Goal: Task Accomplishment & Management: Complete application form

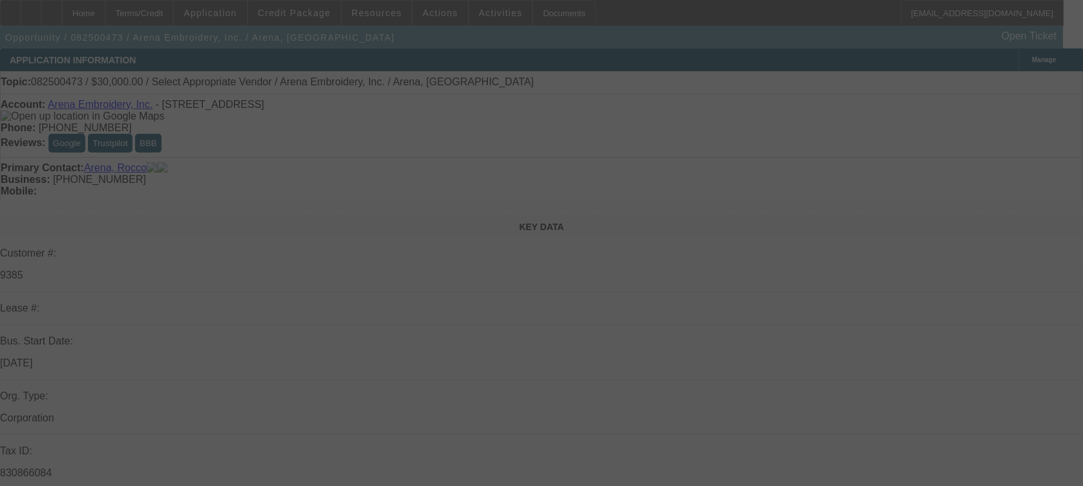
scroll to position [1982, 0]
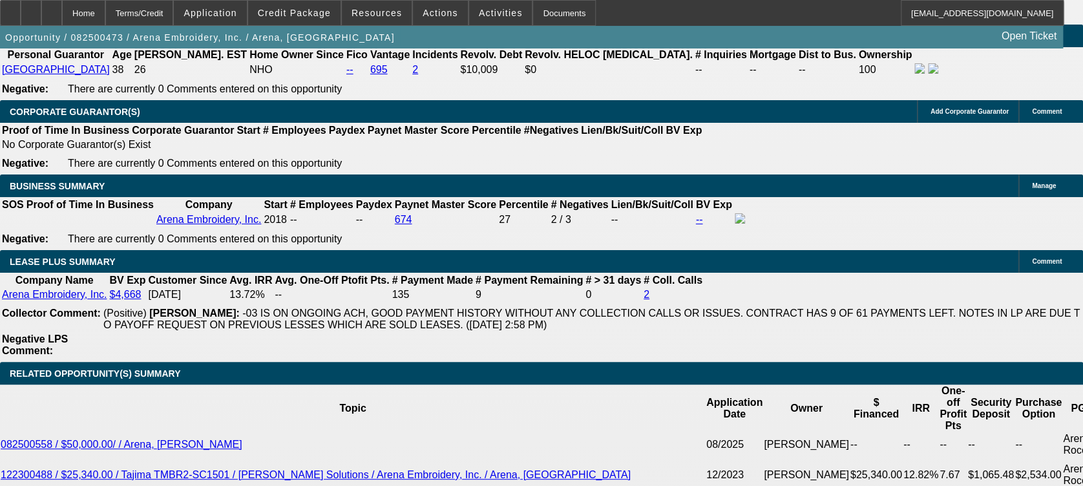
select select "0"
select select "2"
select select "0.1"
select select "1"
select select "2"
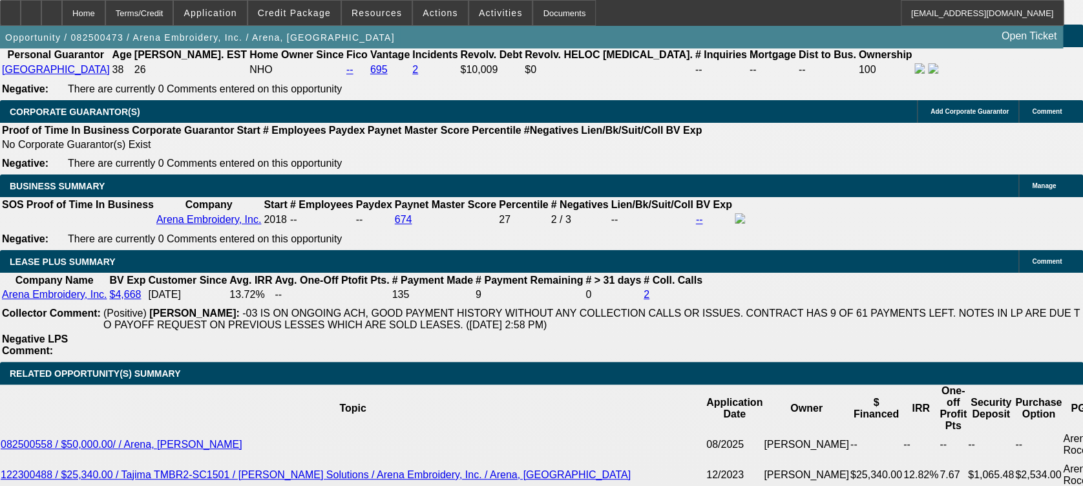
select select "4"
click at [52, 8] on icon at bounding box center [52, 8] width 0 height 0
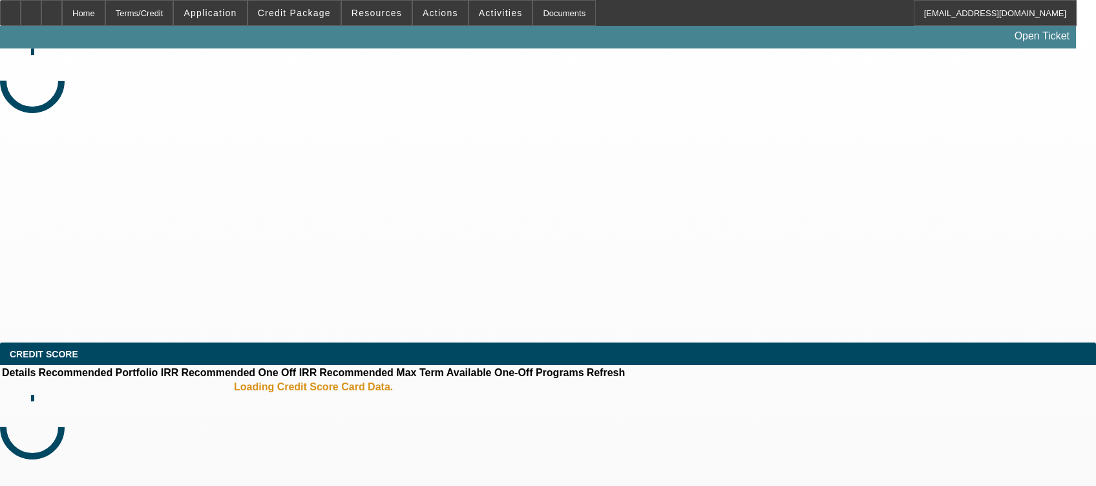
select select "0"
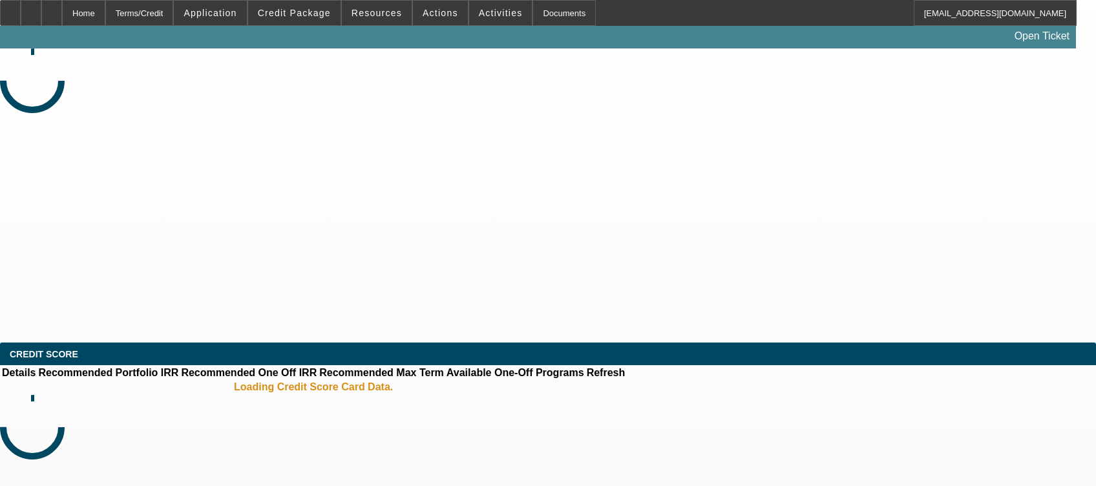
select select "0"
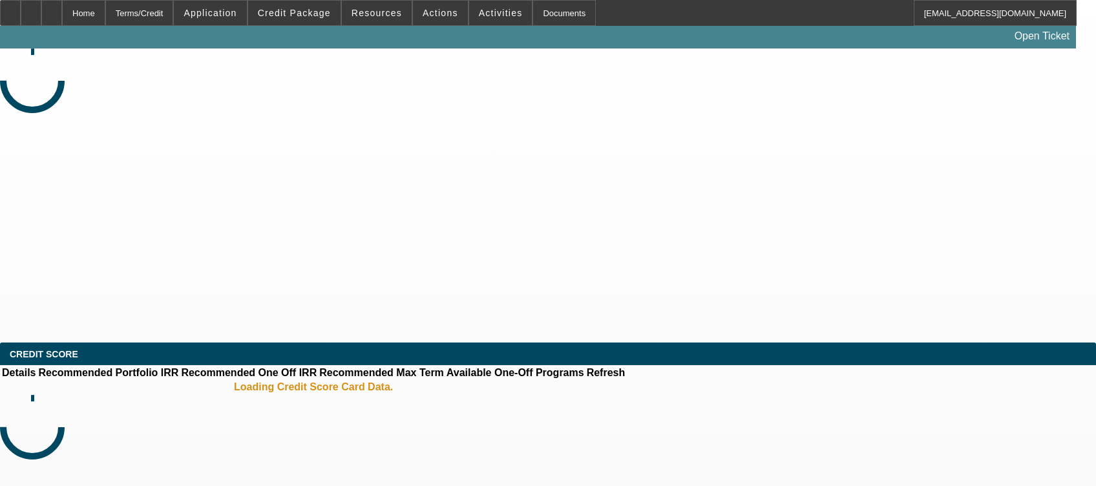
select select "0"
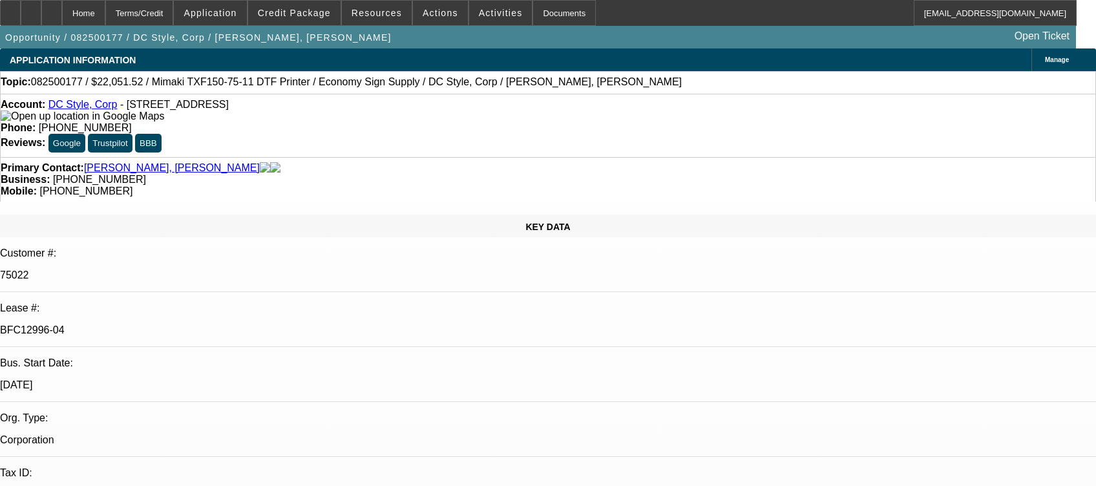
select select "1"
select select "6"
select select "1"
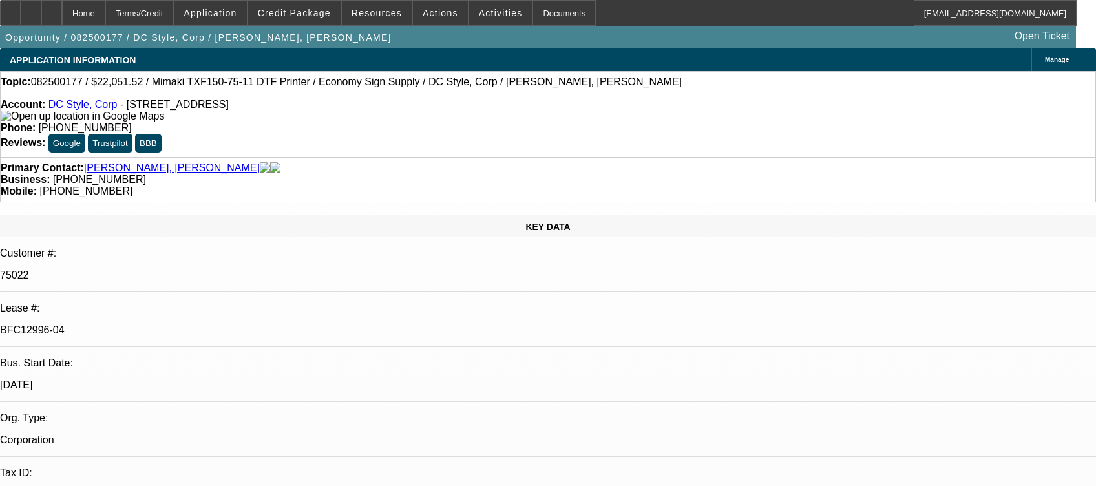
select select "6"
select select "1"
select select "6"
select select "1"
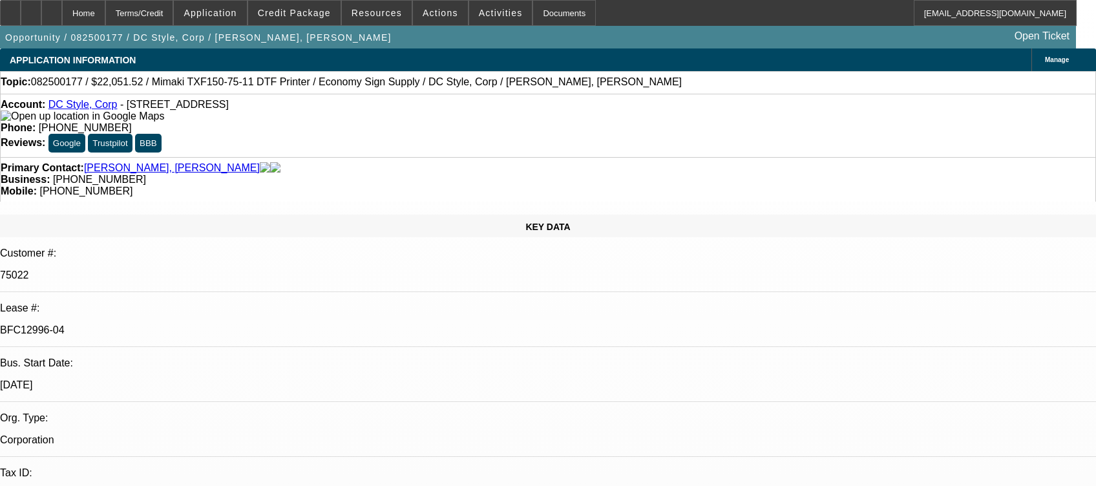
select select "1"
select select "6"
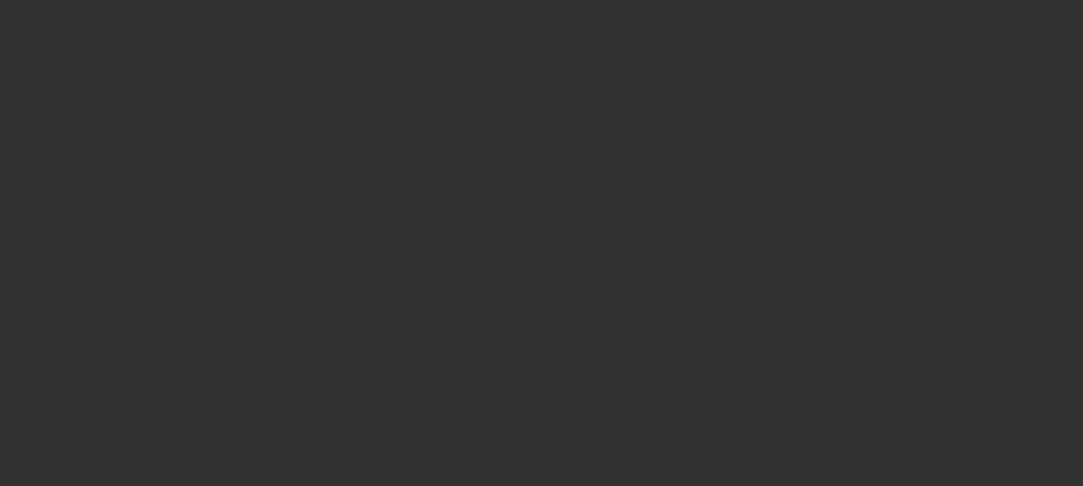
select select "0"
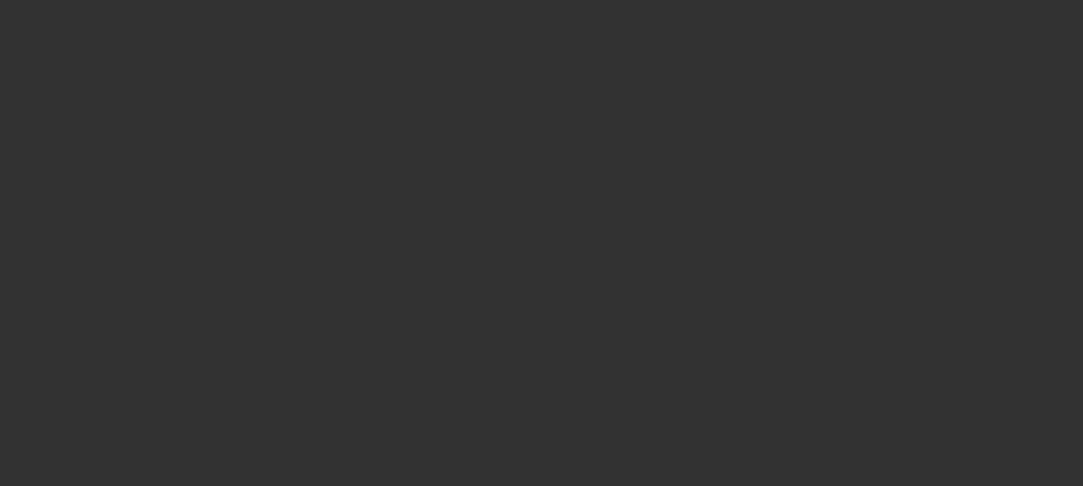
select select "0"
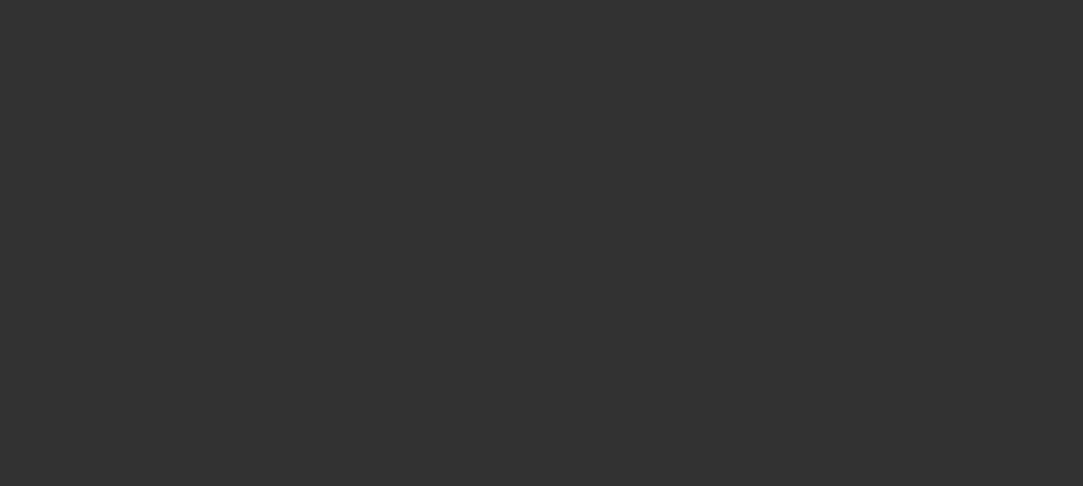
select select "0"
select select "1"
select select "6"
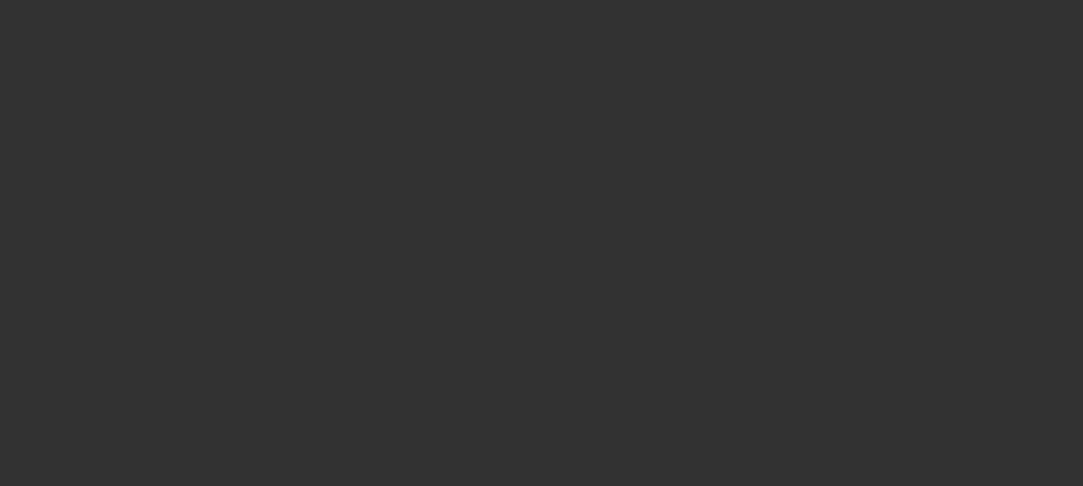
select select "1"
select select "6"
select select "1"
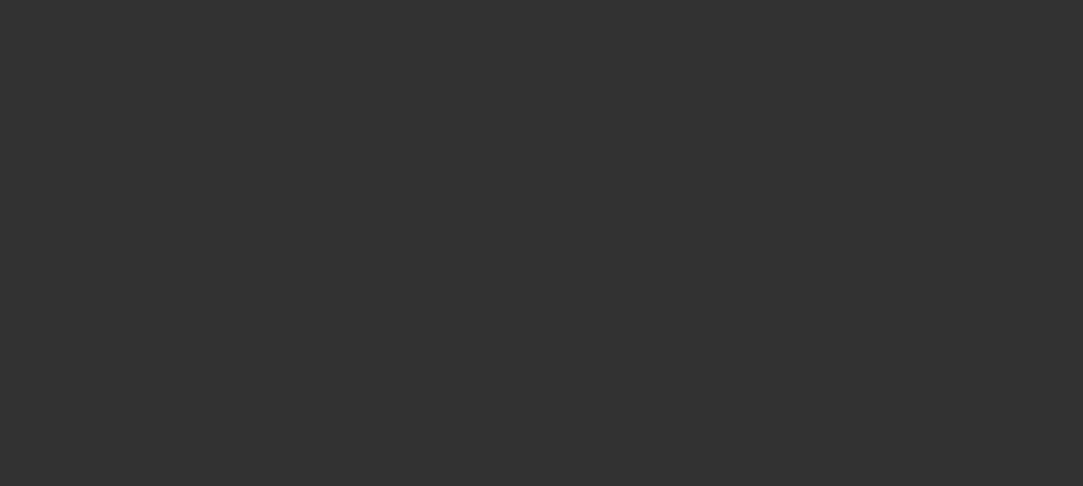
select select "6"
select select "1"
select select "6"
select select "0"
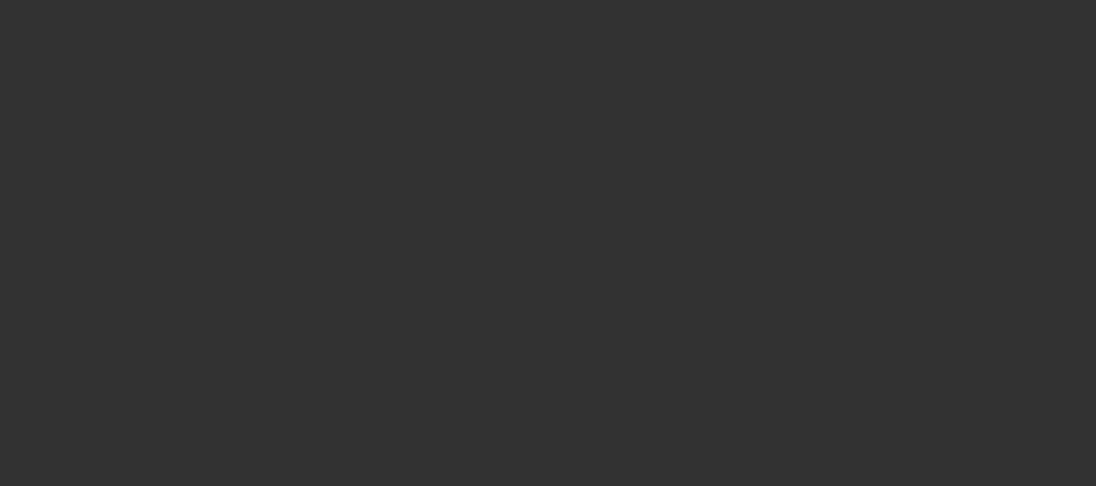
select select "0"
select select "6"
select select "0"
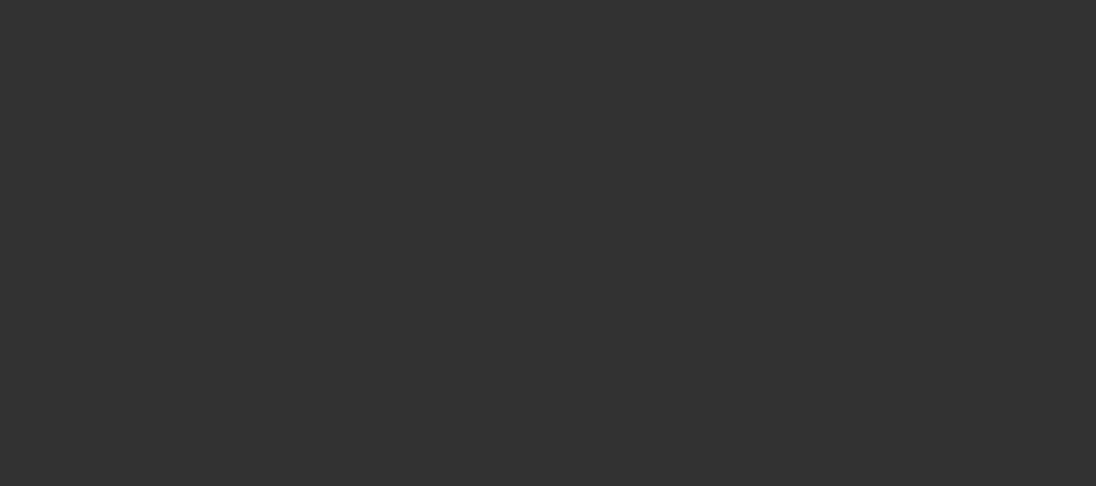
select select "0"
select select "6"
select select "0"
select select "3"
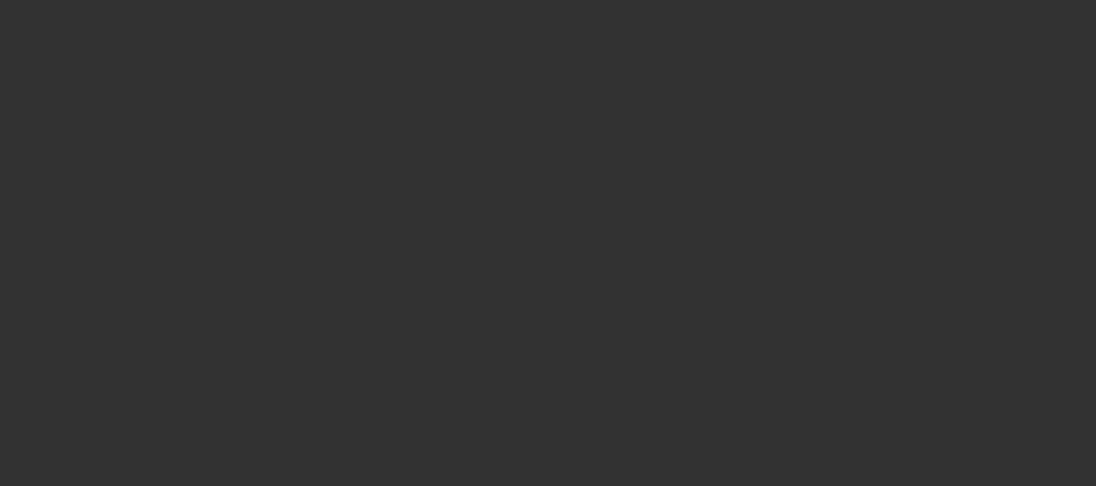
select select "0.1"
select select "4"
select select "0"
select select "3"
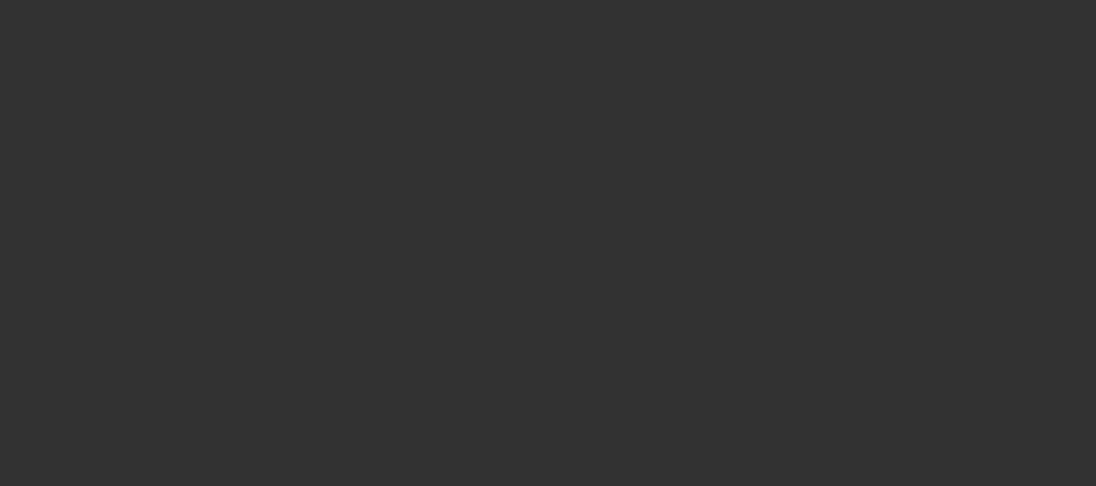
select select "0.1"
select select "4"
select select "0"
select select "2"
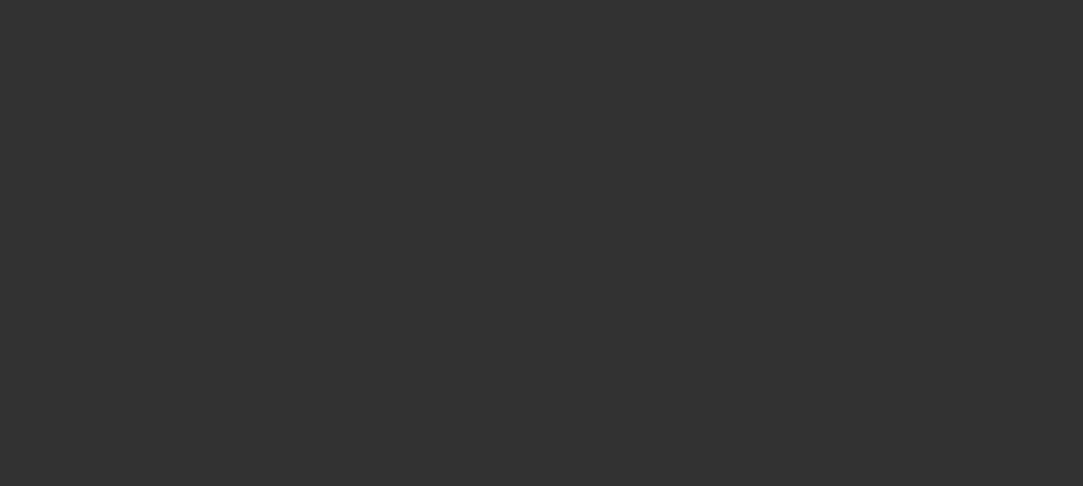
select select "0"
select select "6"
select select "0"
select select "2"
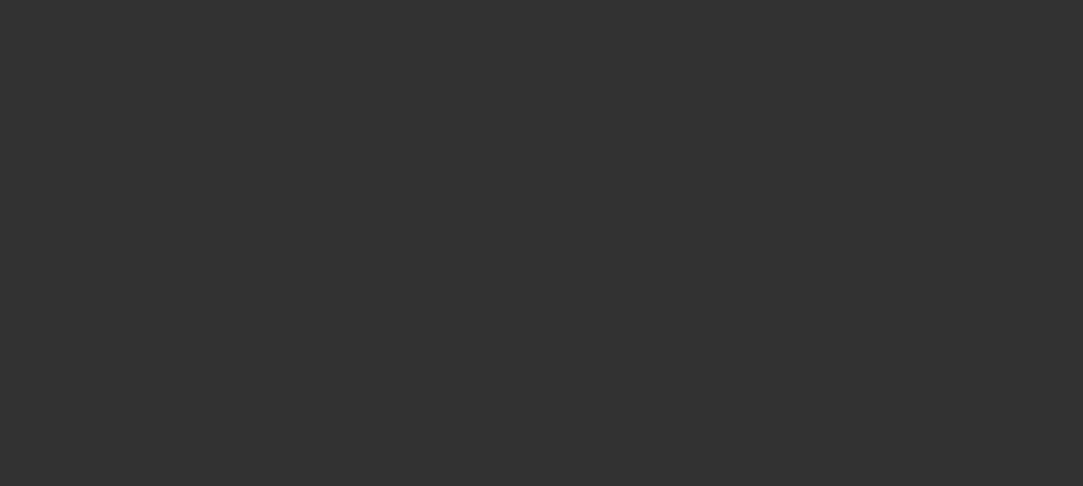
select select "0"
select select "6"
select select "0"
select select "2"
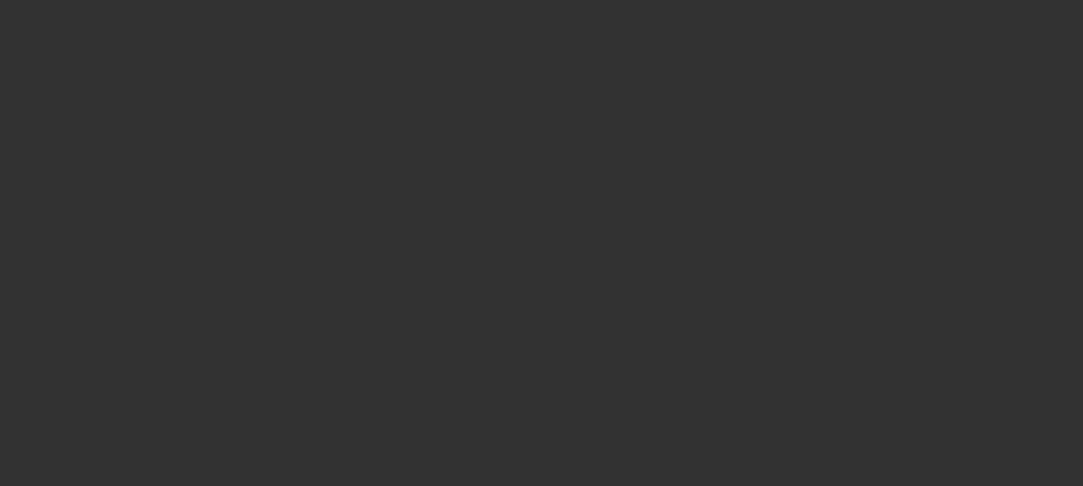
select select "0"
select select "6"
select select "0"
select select "2"
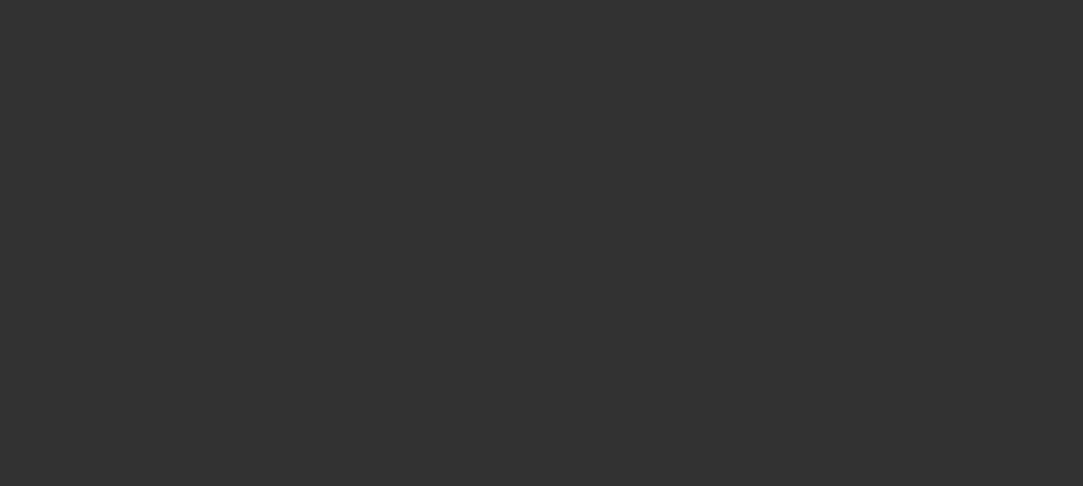
select select "0"
select select "6"
select select "0"
select select "2"
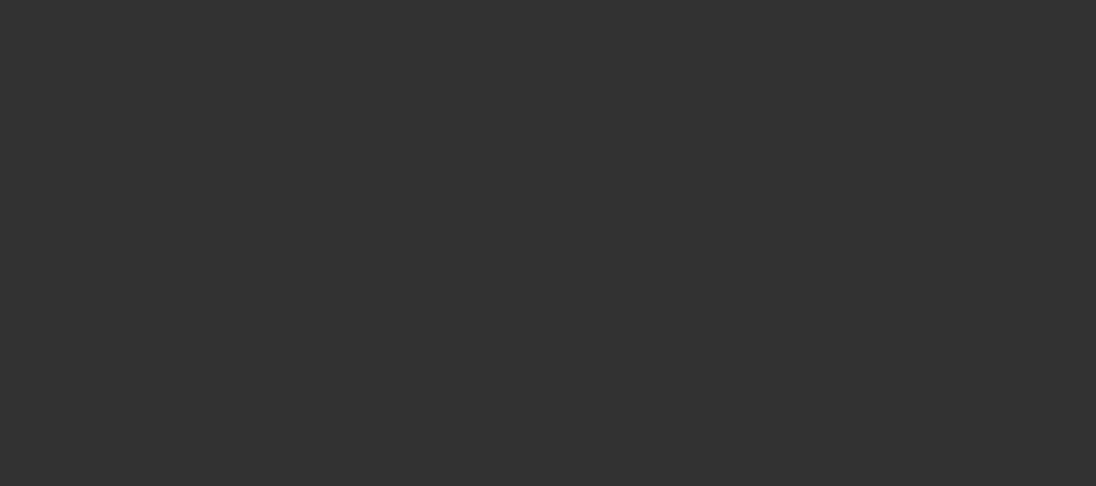
select select "0.1"
select select "4"
select select "0"
select select "2"
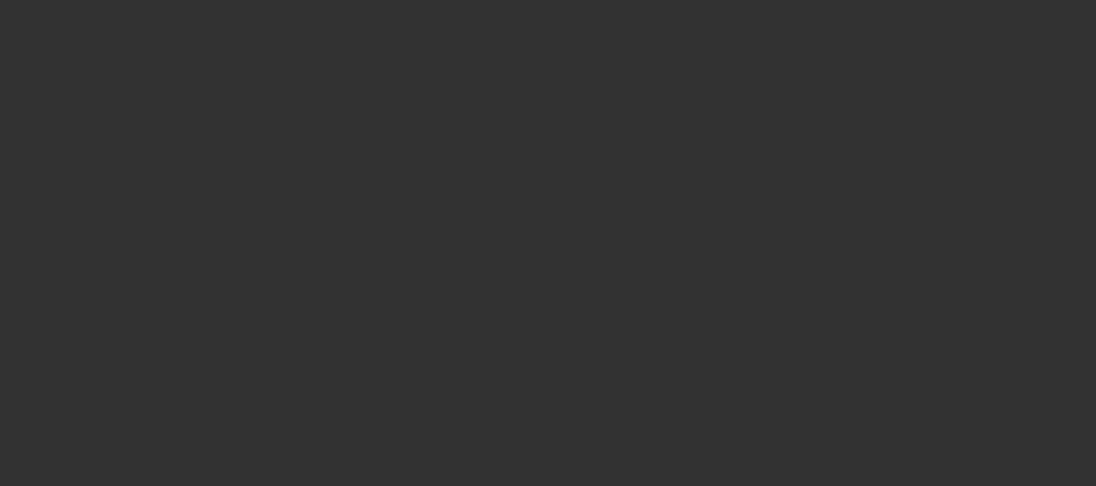
select select "0.1"
select select "4"
select select "0"
select select "2"
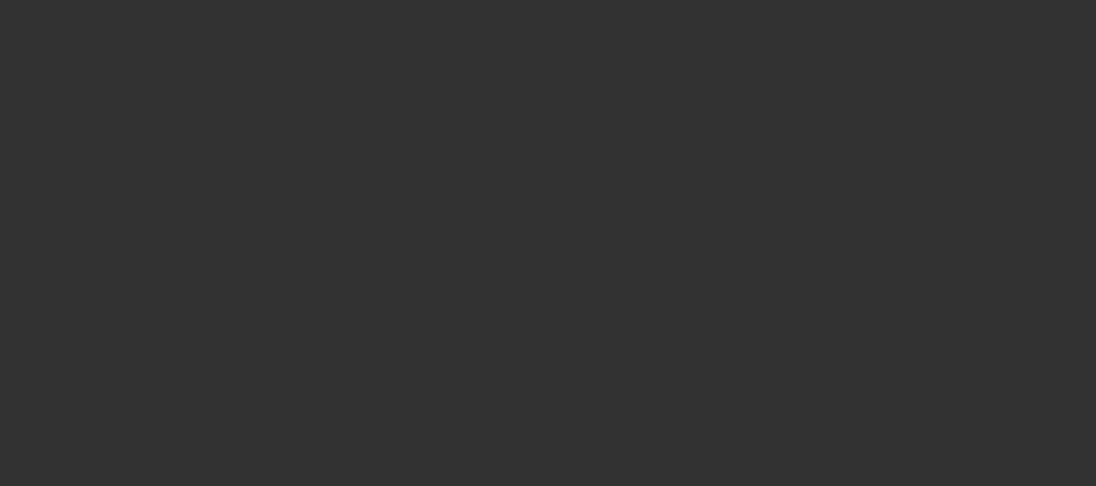
select select "0.1"
select select "4"
select select "0.1"
select select "2"
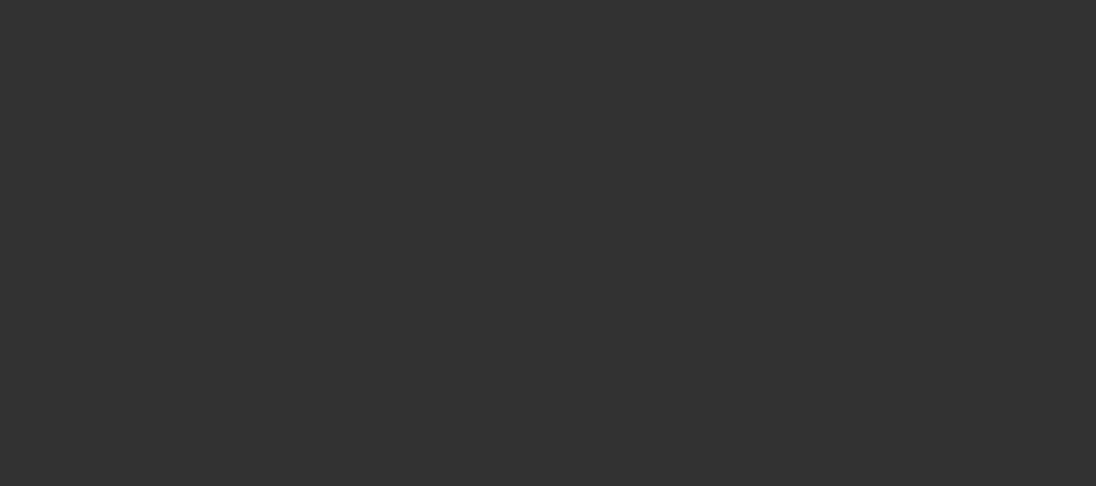
select select "0.1"
select select "4"
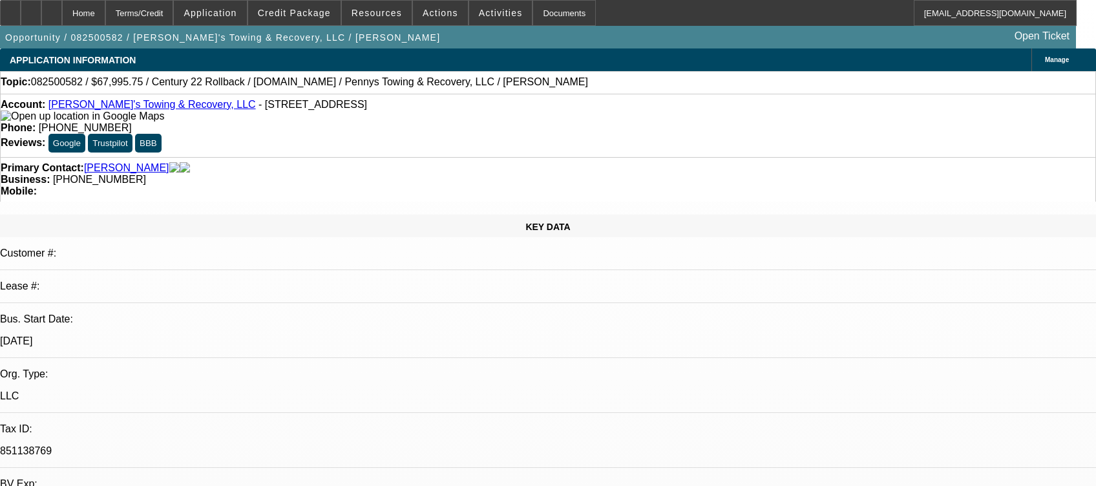
select select "0.15"
select select "2"
select select "0.1"
select select "1"
select select "2"
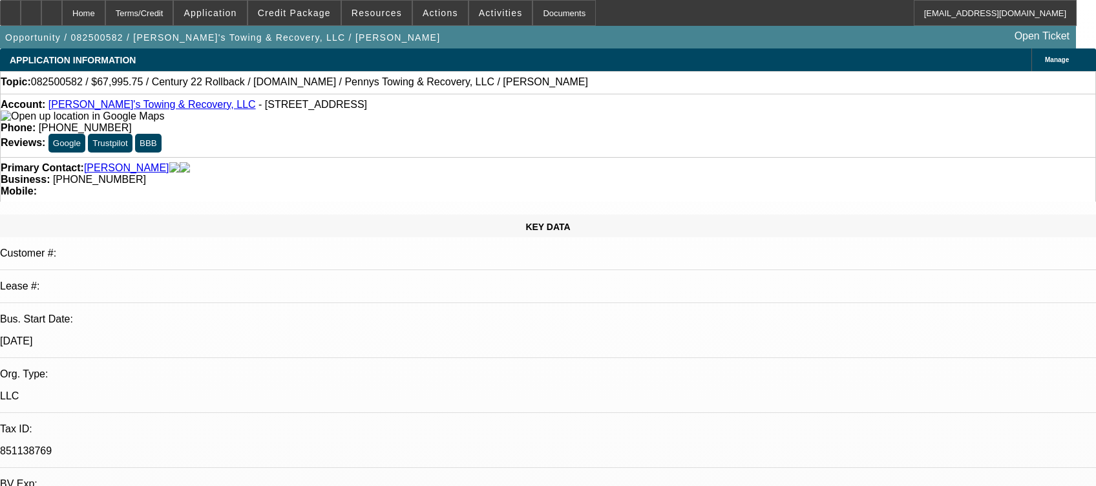
select select "4"
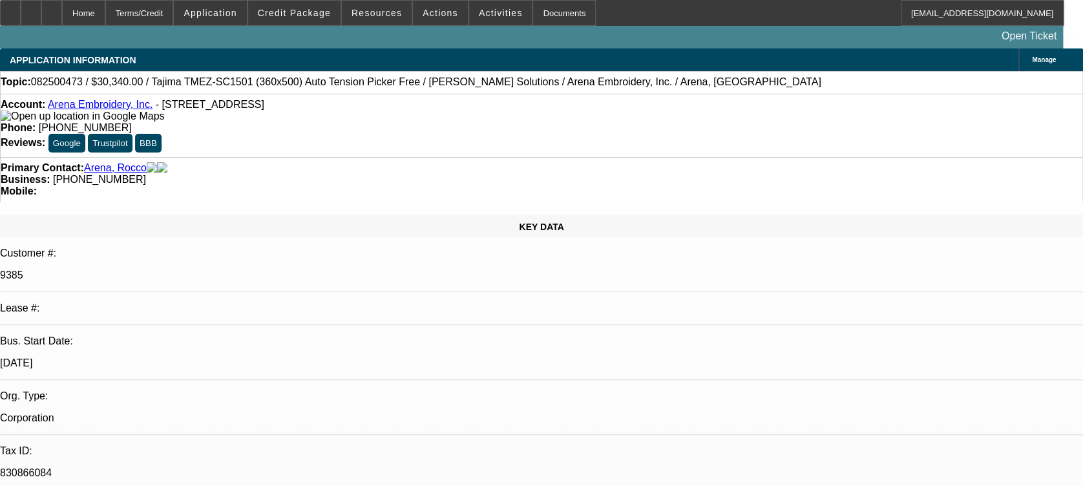
select select "0"
select select "2"
select select "0.1"
select select "1"
select select "2"
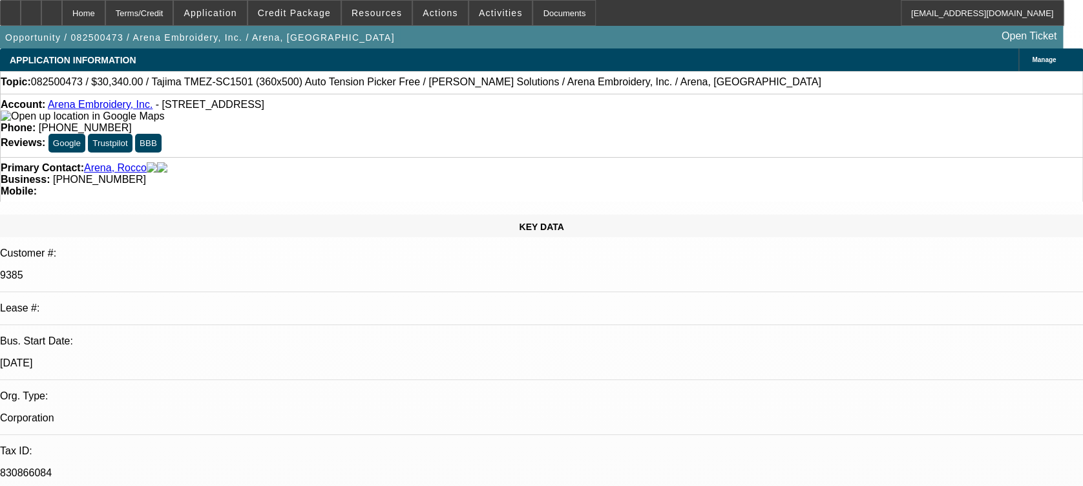
select select "4"
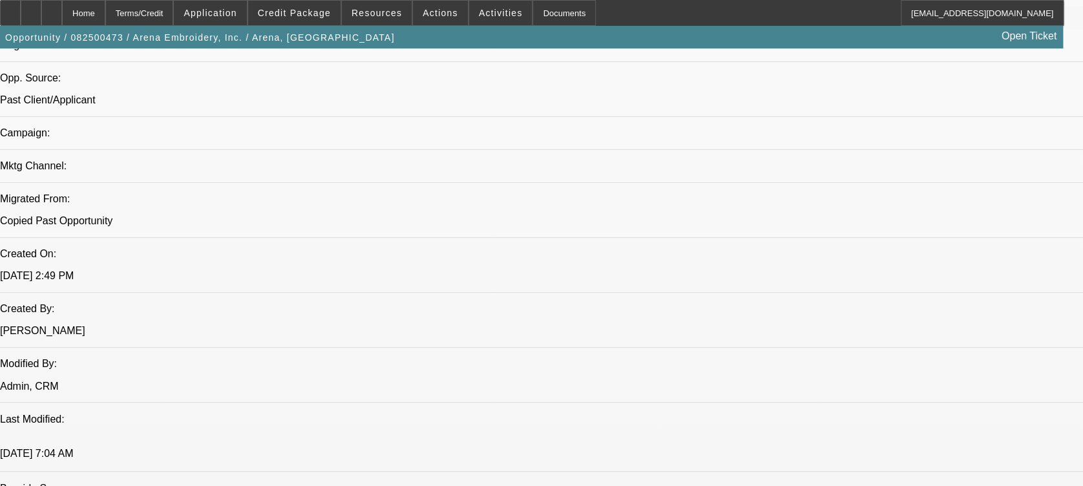
scroll to position [689, 0]
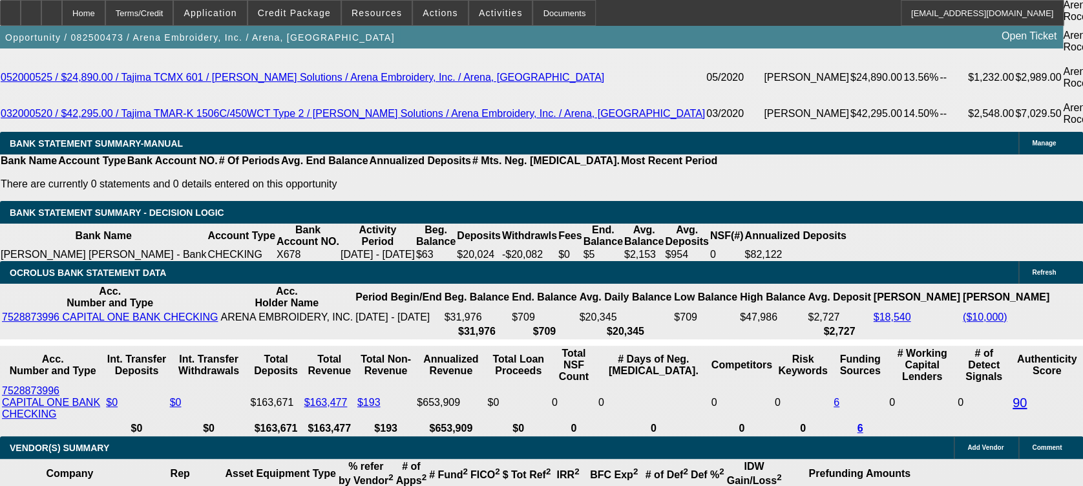
scroll to position [2154, 0]
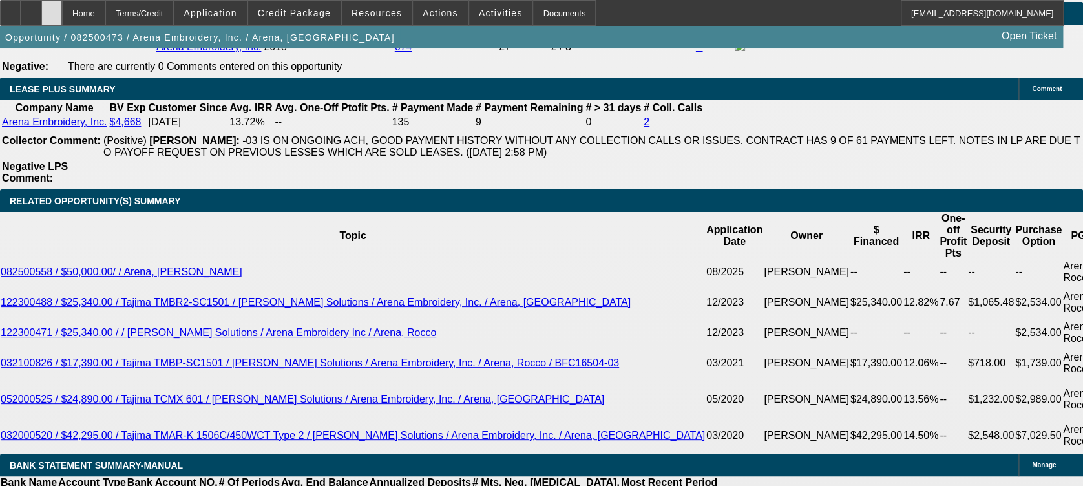
click at [62, 16] on div at bounding box center [51, 13] width 21 height 26
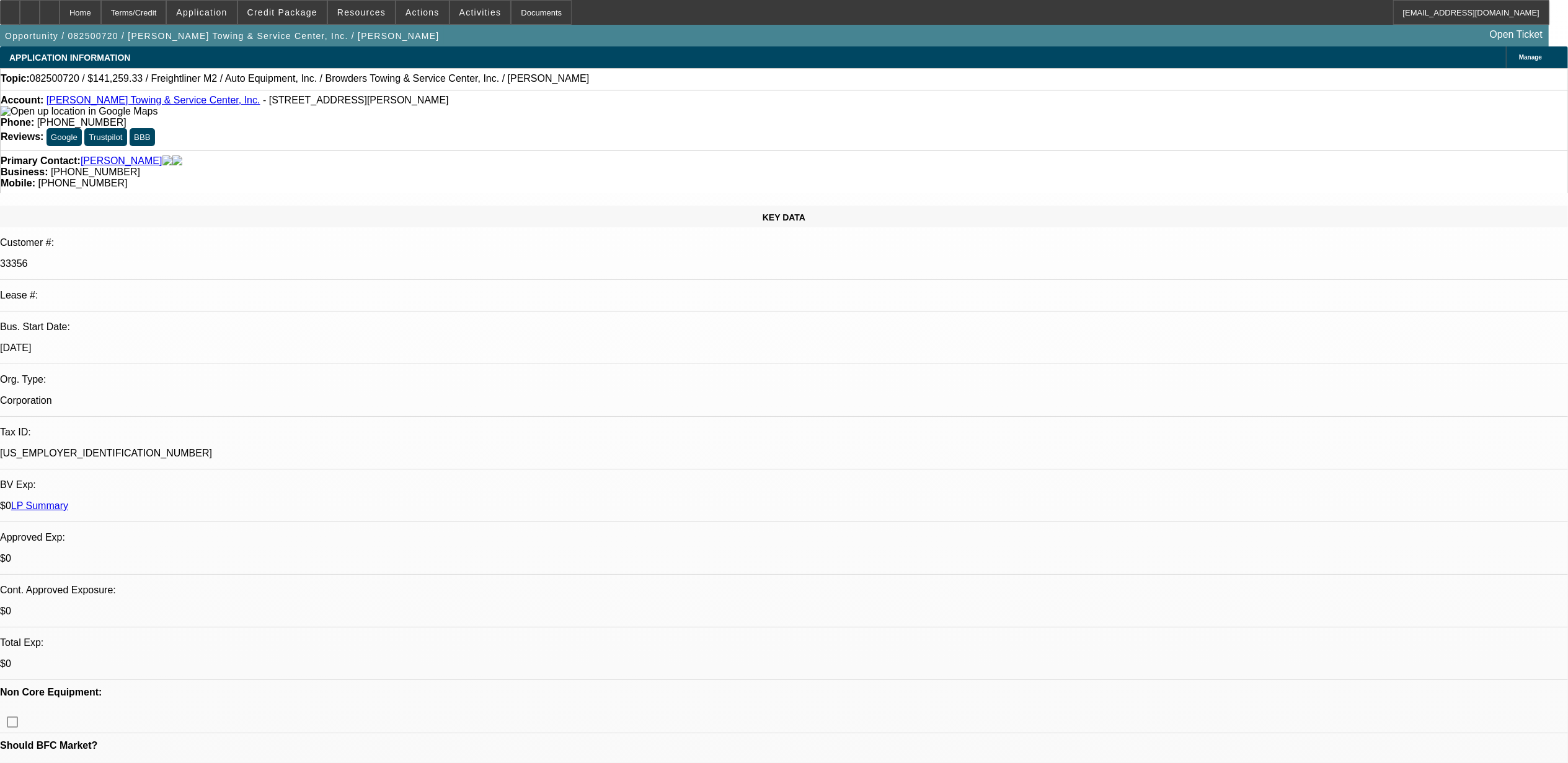
select select "0"
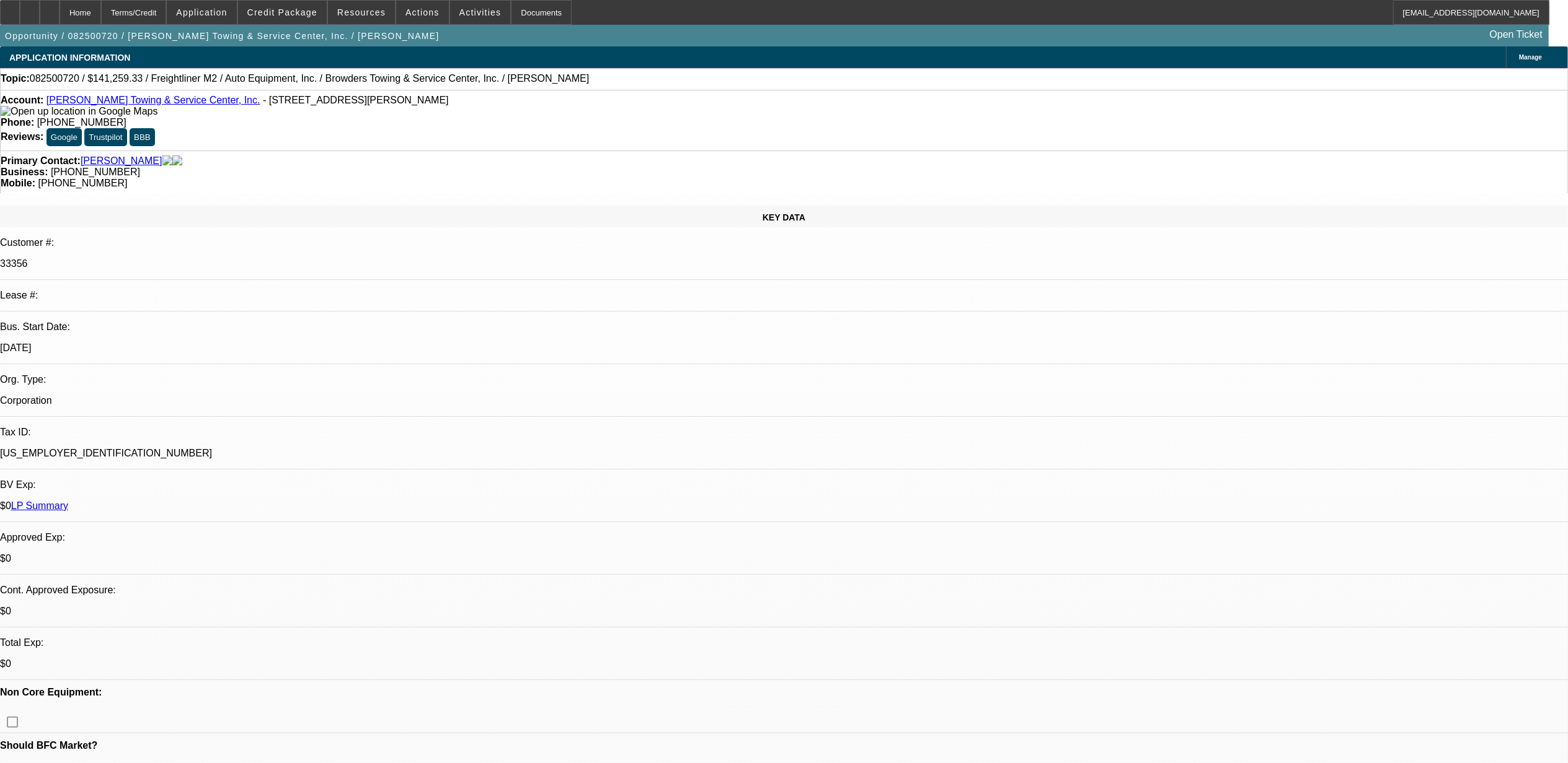
select select "0"
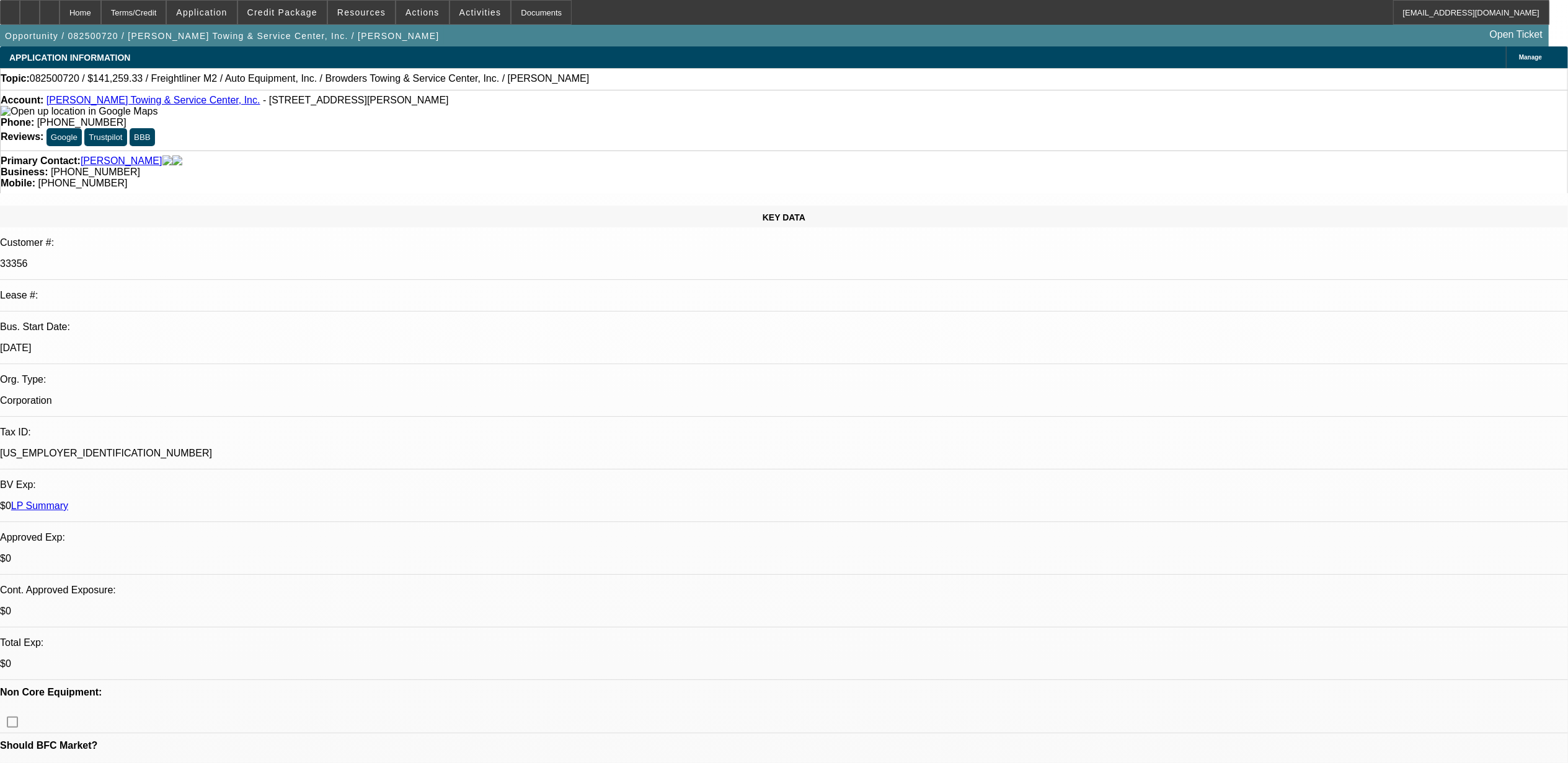
select select "0"
select select "1"
select select "2"
select select "6"
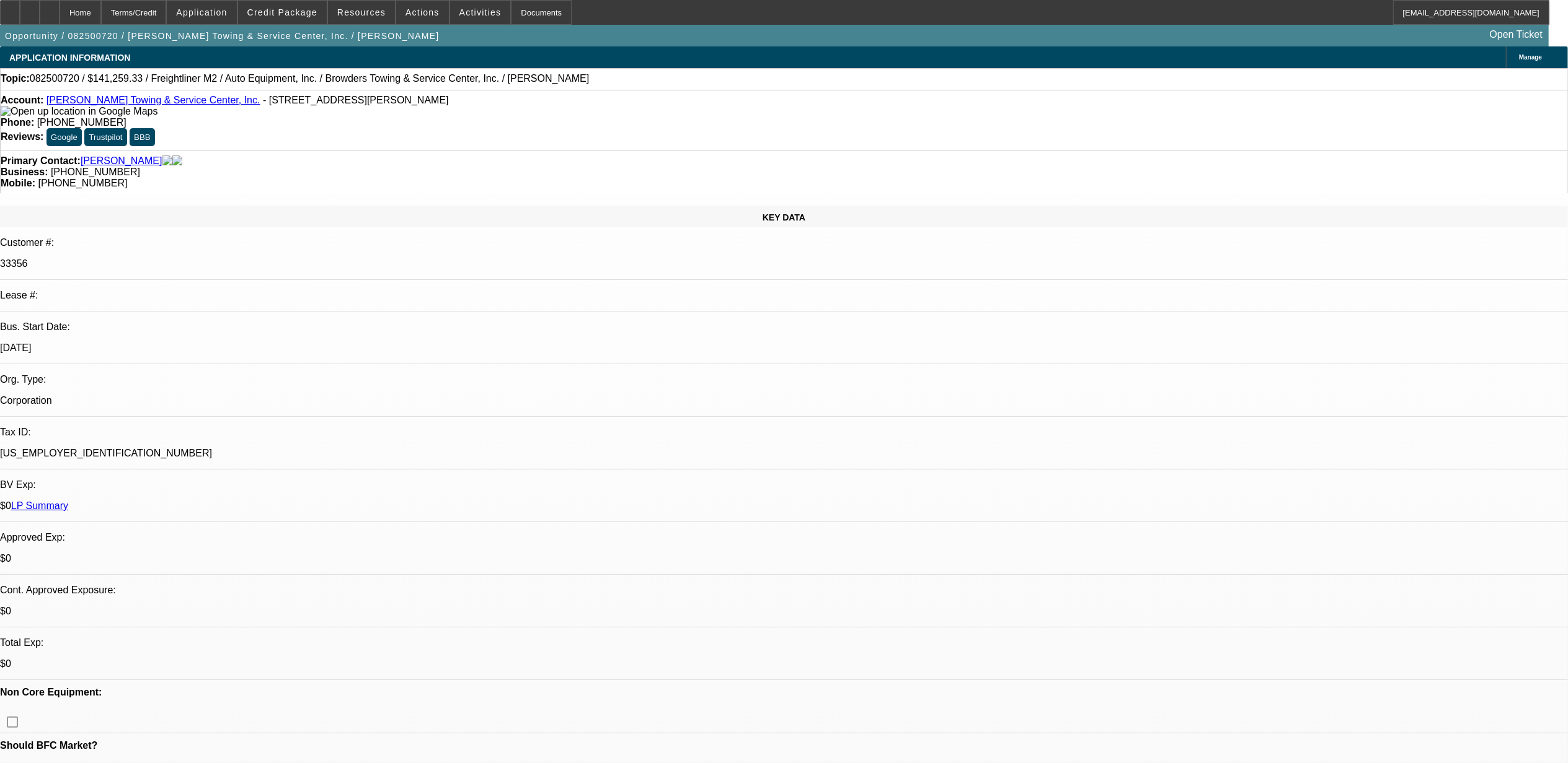
select select "1"
select select "2"
select select "6"
select select "1"
select select "2"
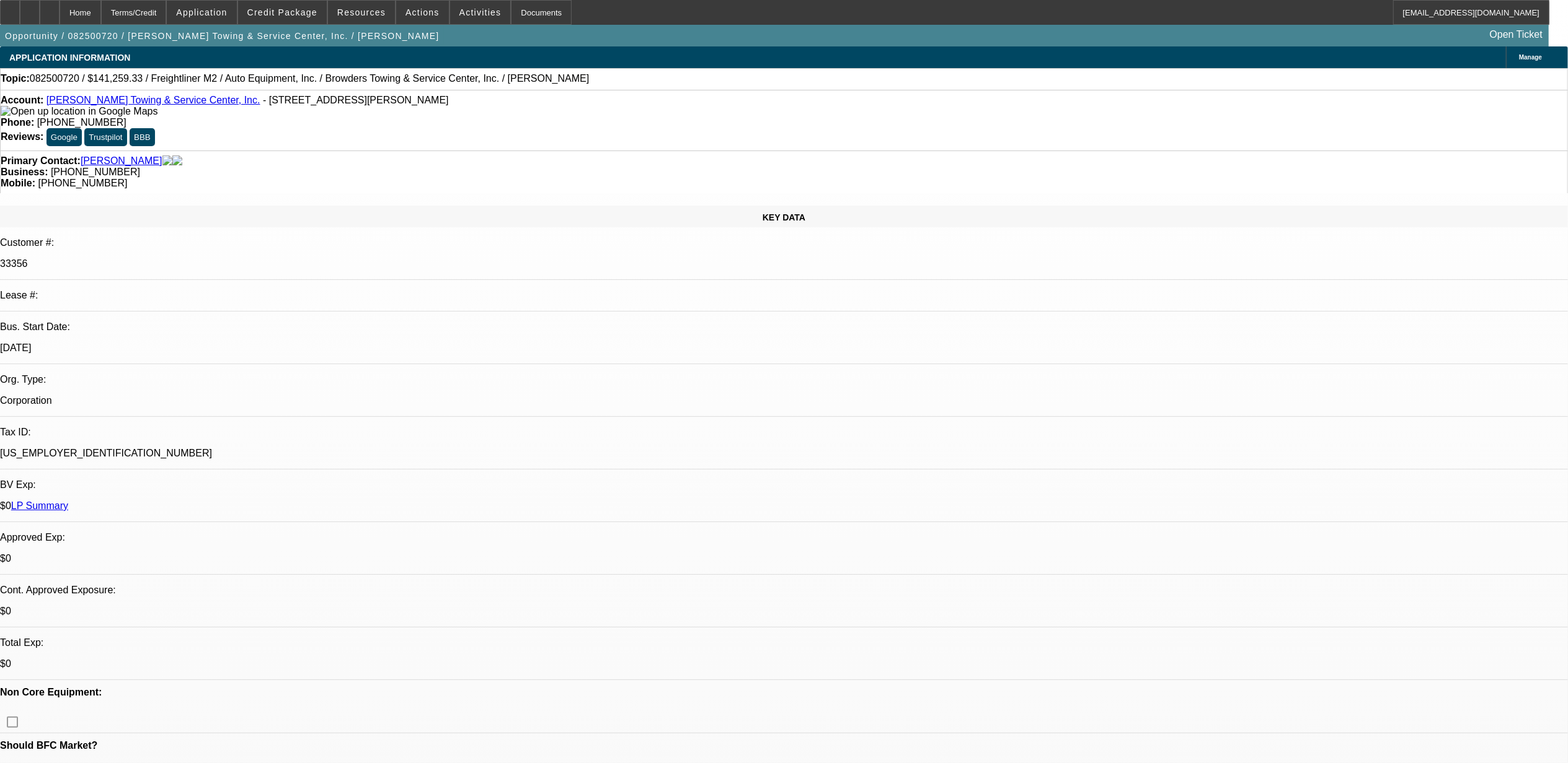
select select "6"
select select "1"
select select "2"
select select "6"
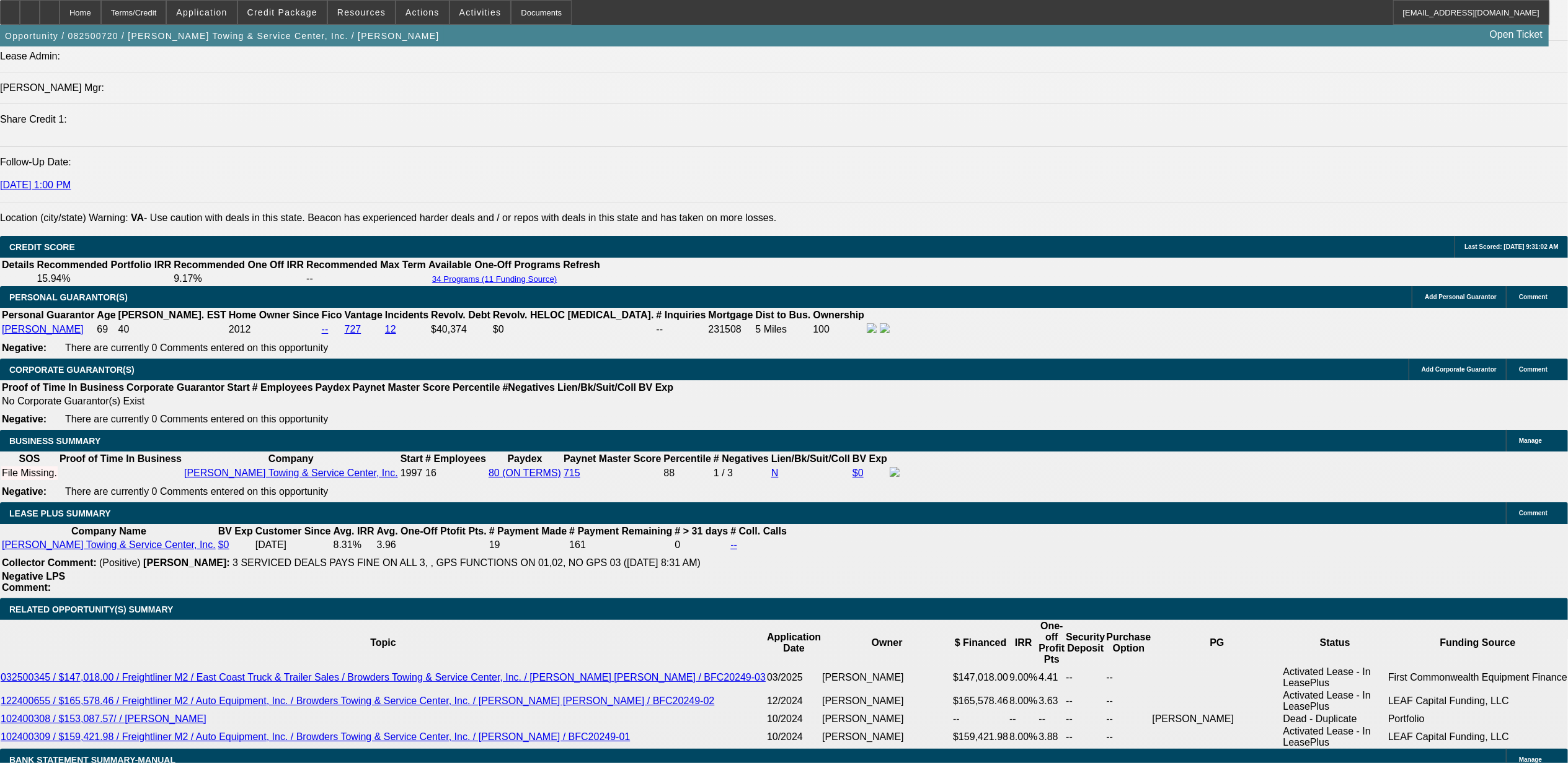
scroll to position [1652, 0]
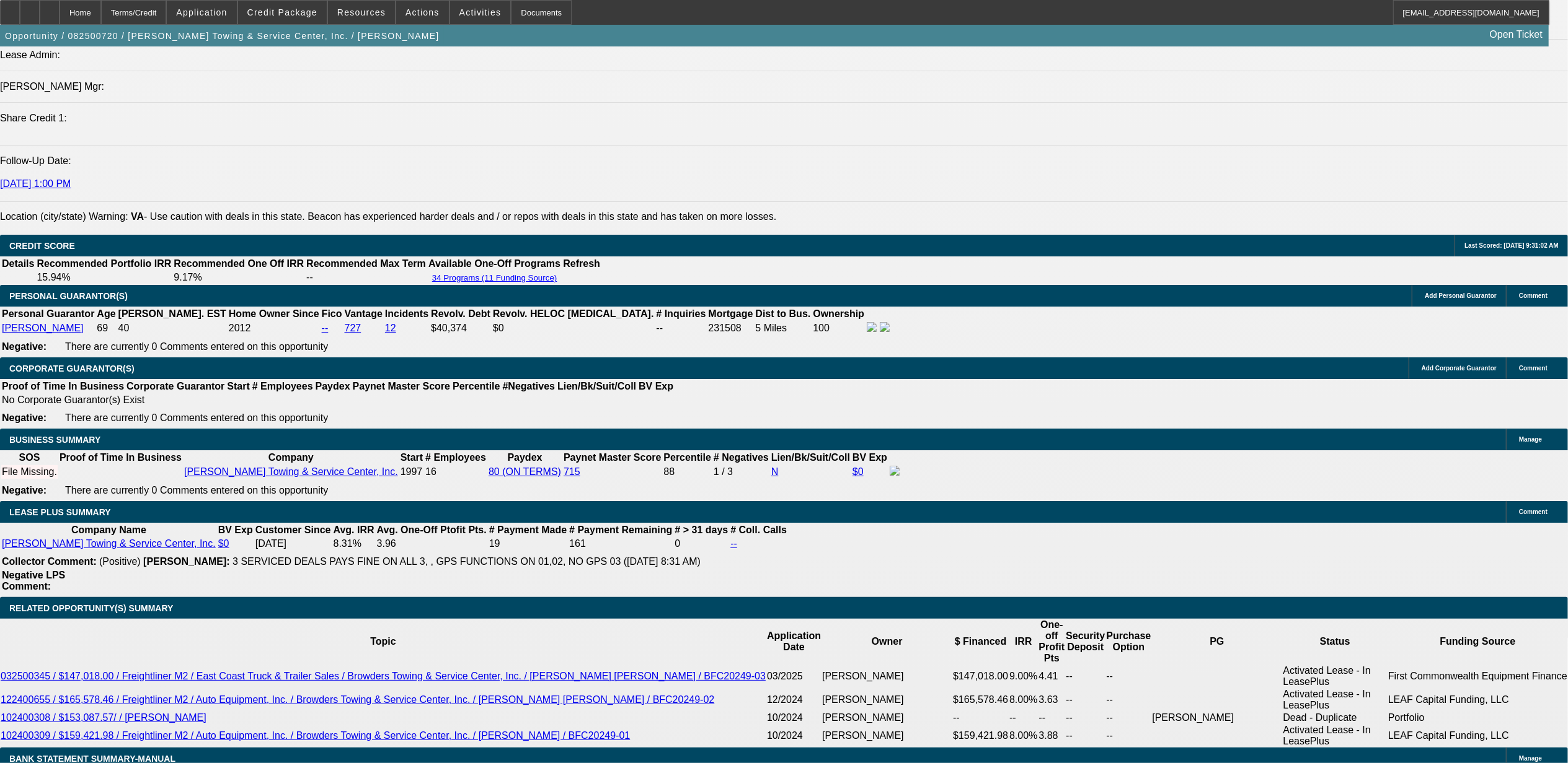
click at [1075, 481] on div "APPLICATION INFORMATION Manage Topic: 082500720 / $141,259.33 / Freightliner M2…" at bounding box center [784, 774] width 1568 height 4758
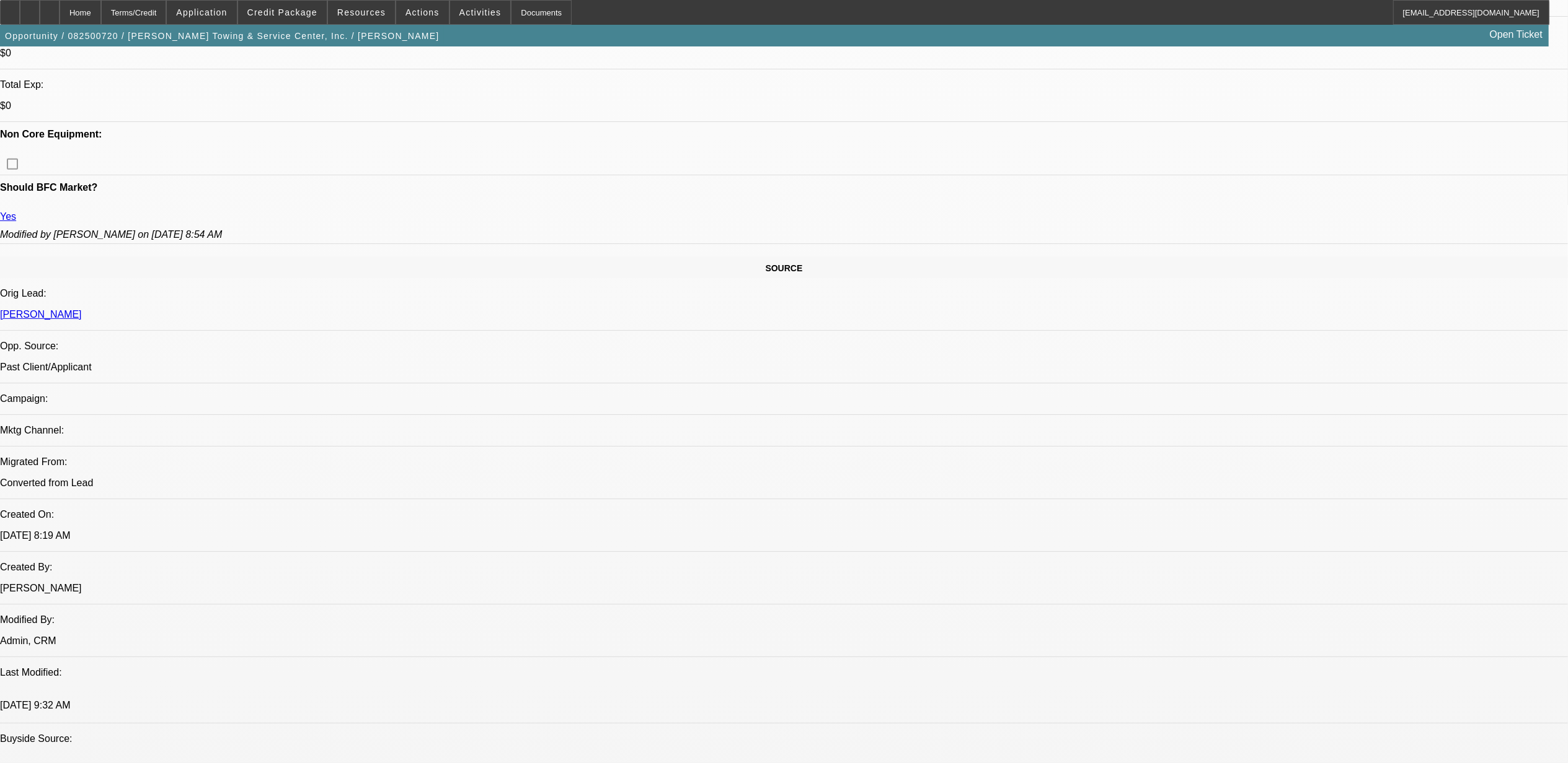
scroll to position [826, 0]
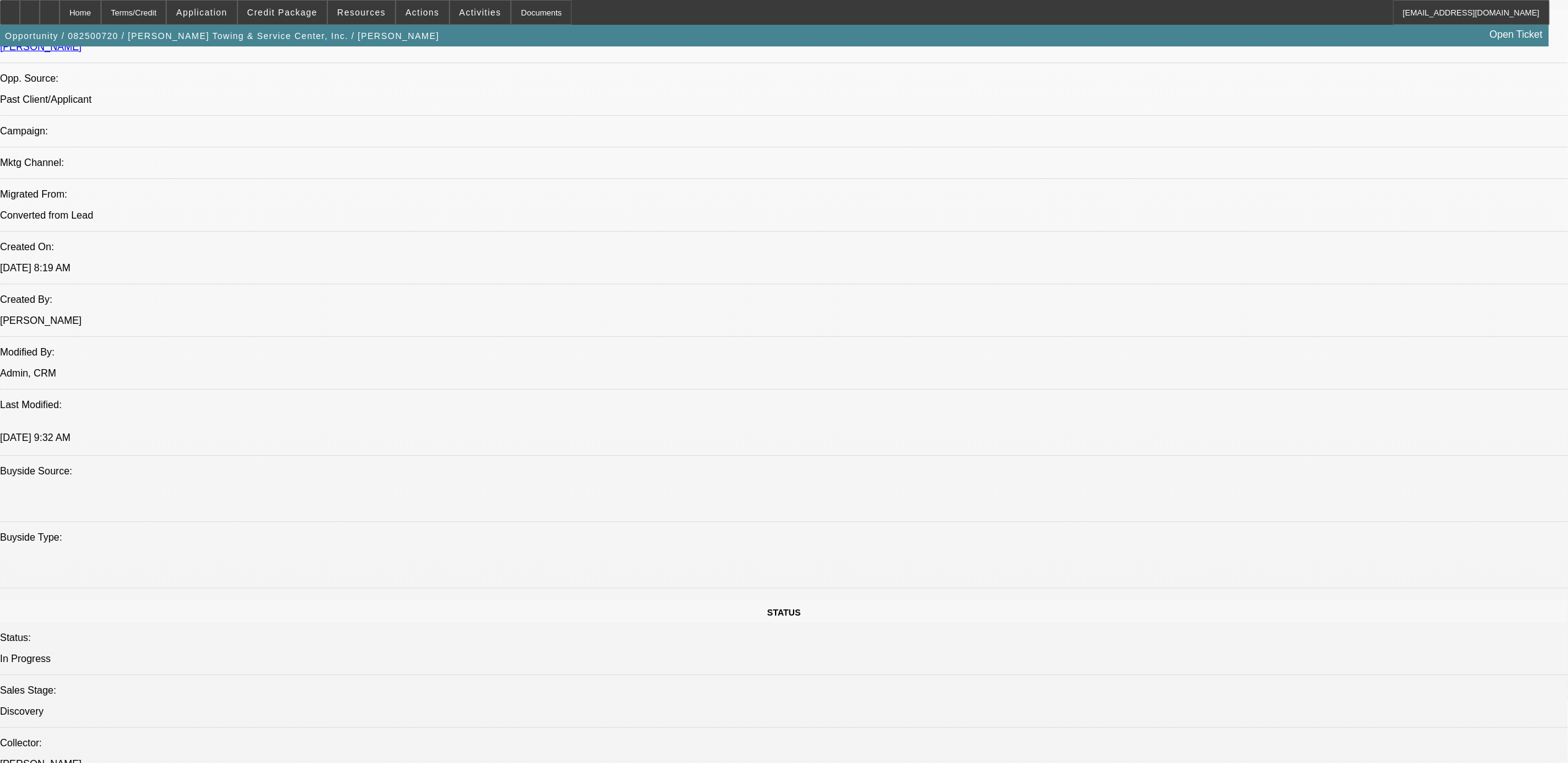
drag, startPoint x: 829, startPoint y: 168, endPoint x: 938, endPoint y: 224, distance: 122.5
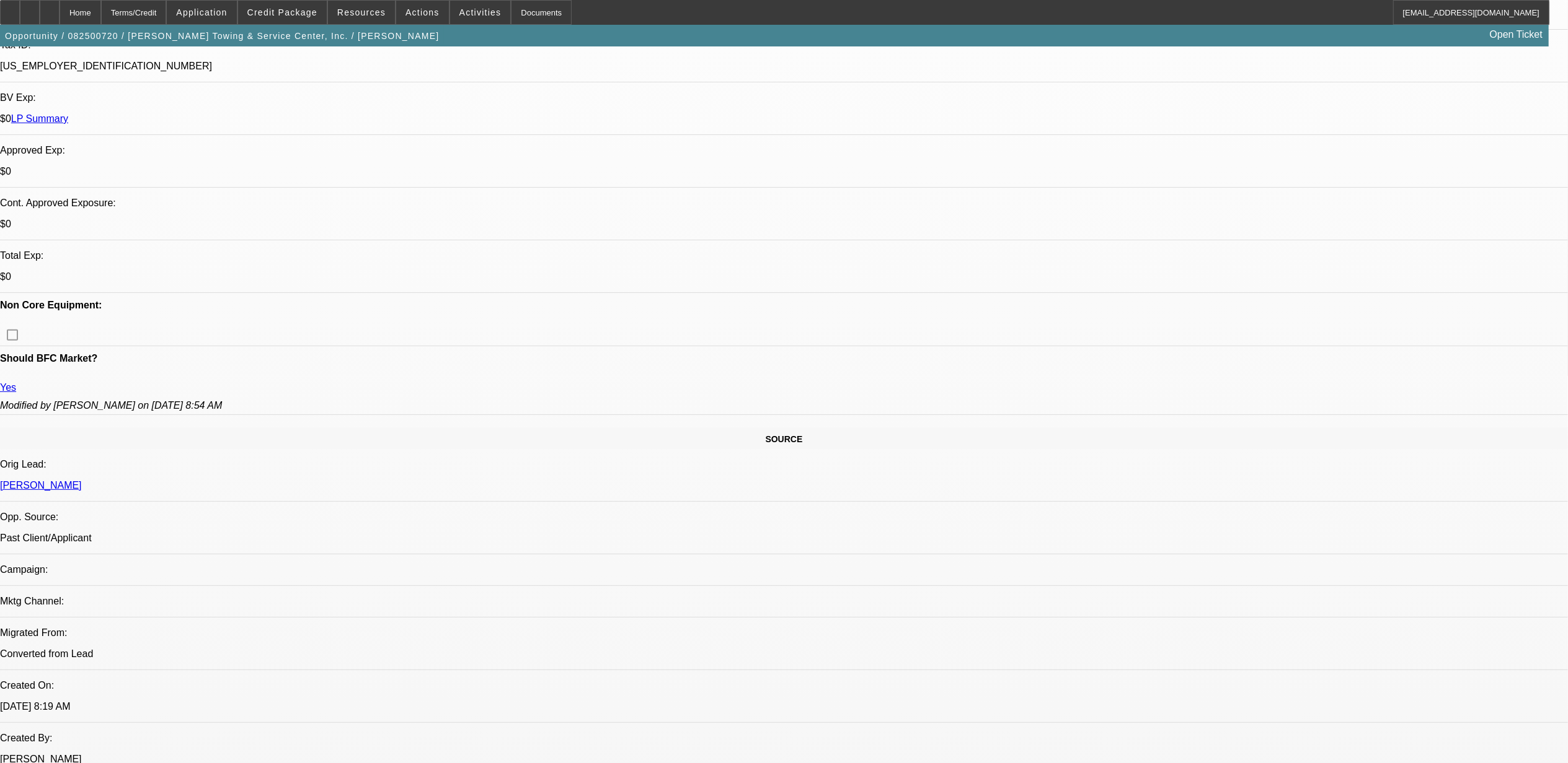
scroll to position [82, 0]
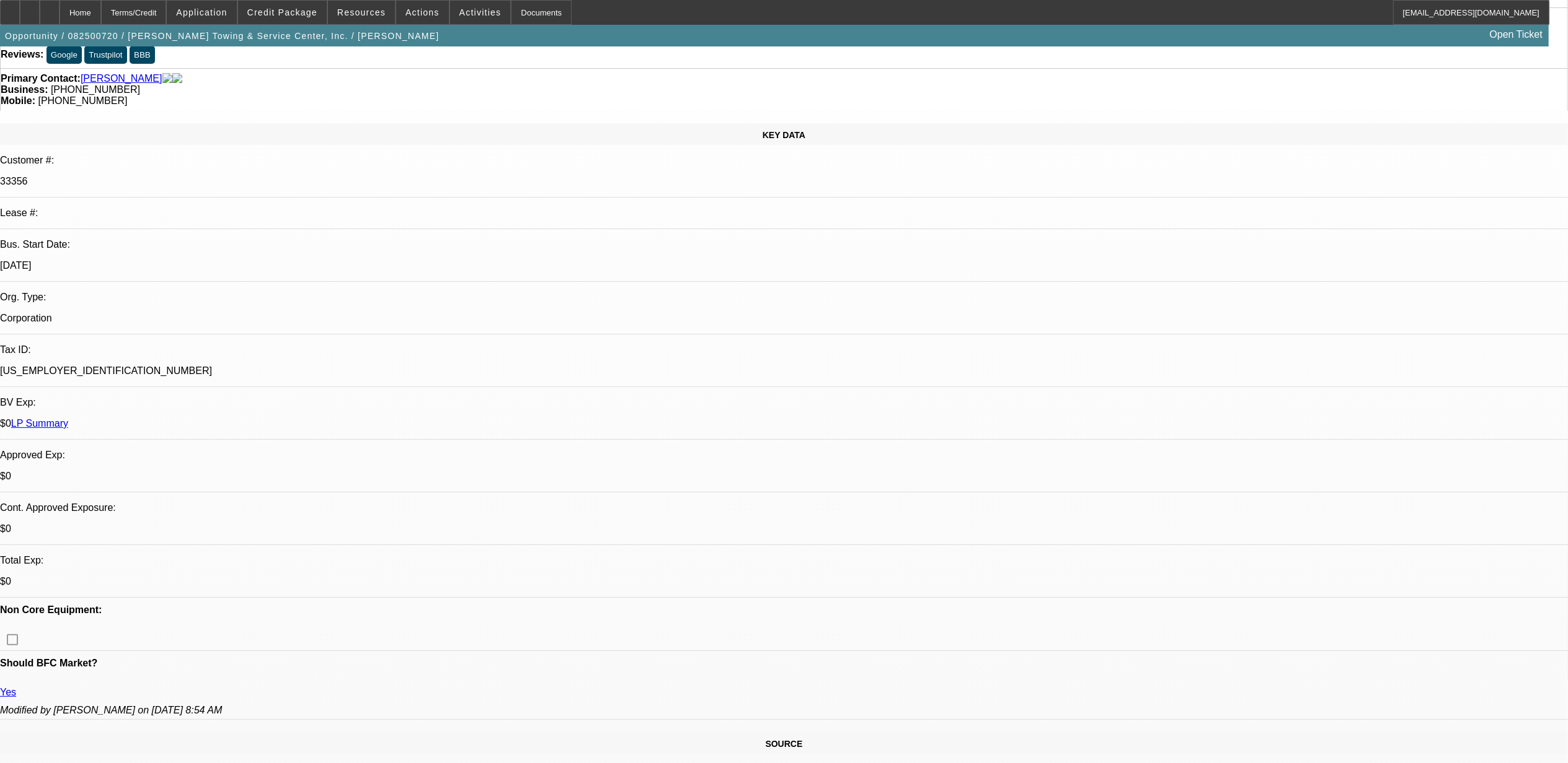
drag, startPoint x: 134, startPoint y: 501, endPoint x: 192, endPoint y: 508, distance: 58.4
drag, startPoint x: 192, startPoint y: 508, endPoint x: 177, endPoint y: 508, distance: 15.0
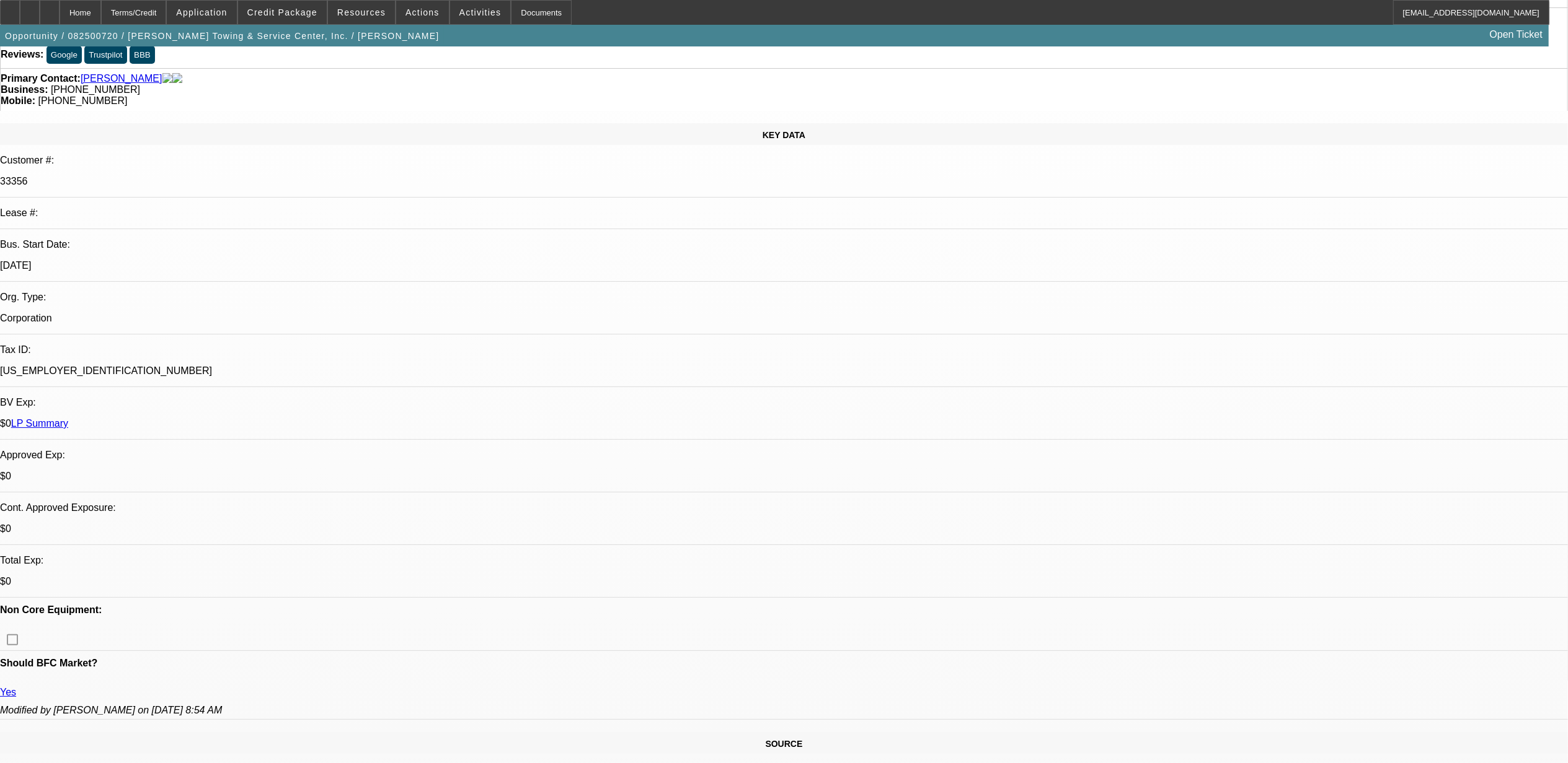
drag, startPoint x: 129, startPoint y: 504, endPoint x: 186, endPoint y: 504, distance: 57.0
drag, startPoint x: 186, startPoint y: 504, endPoint x: 199, endPoint y: 516, distance: 17.7
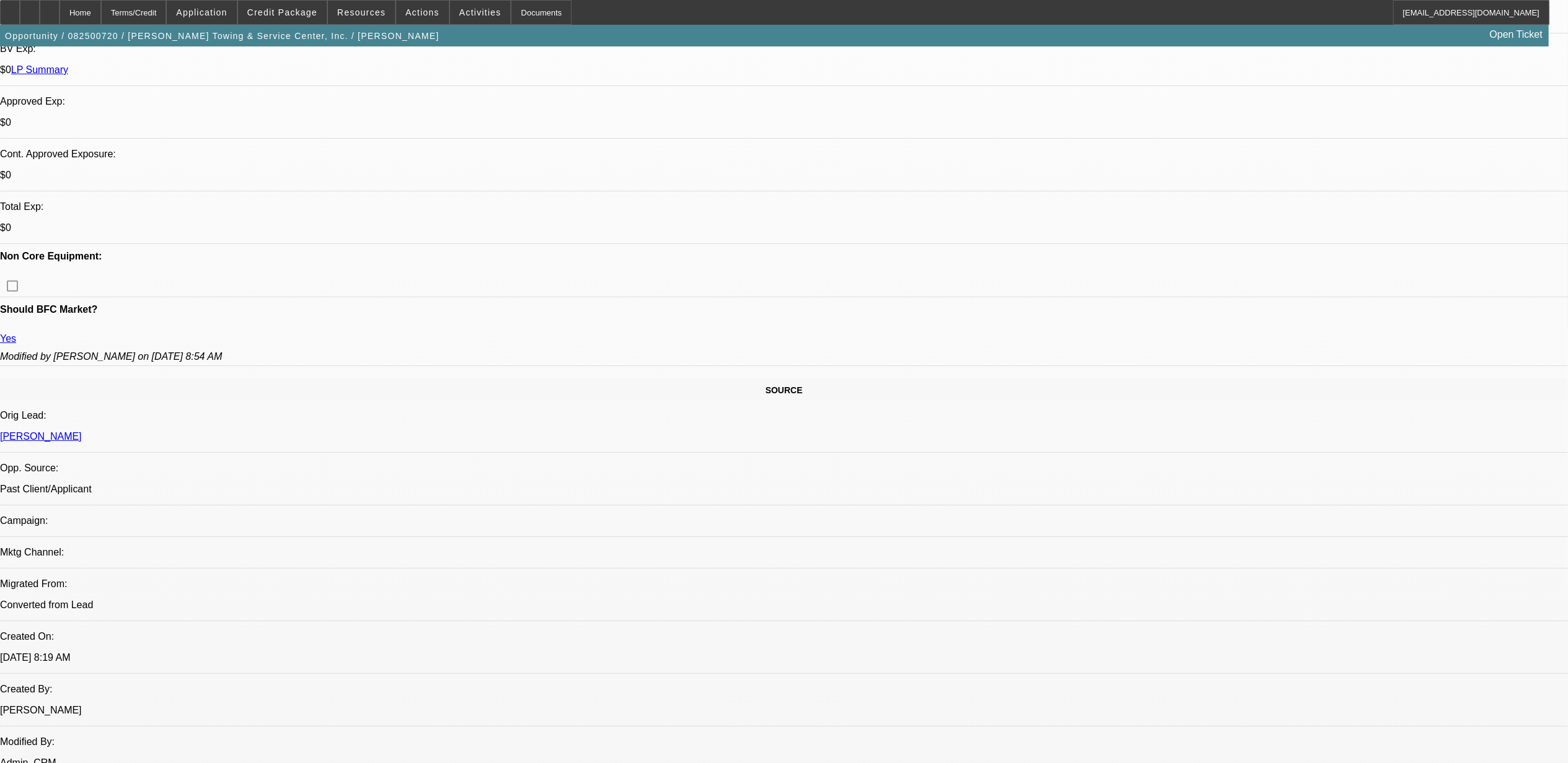
scroll to position [331, 0]
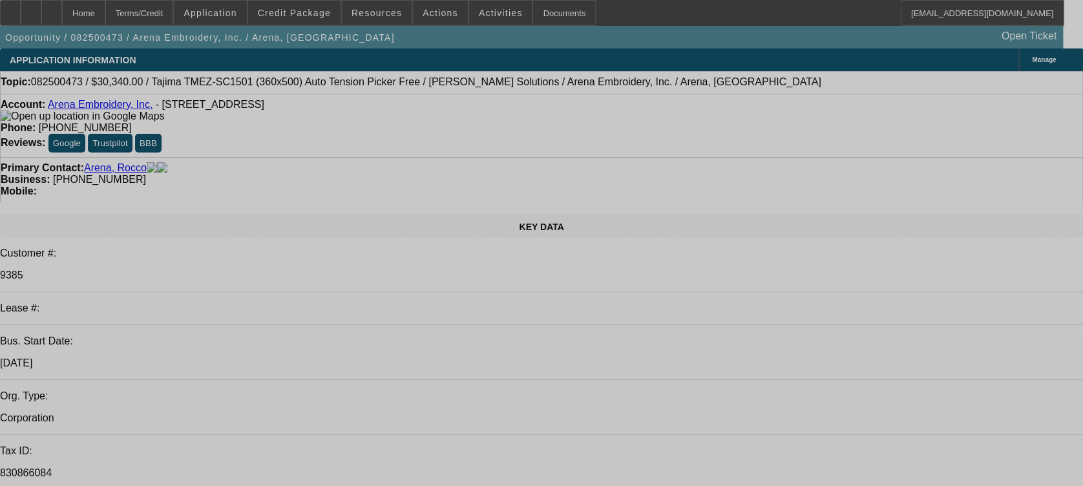
select select "0"
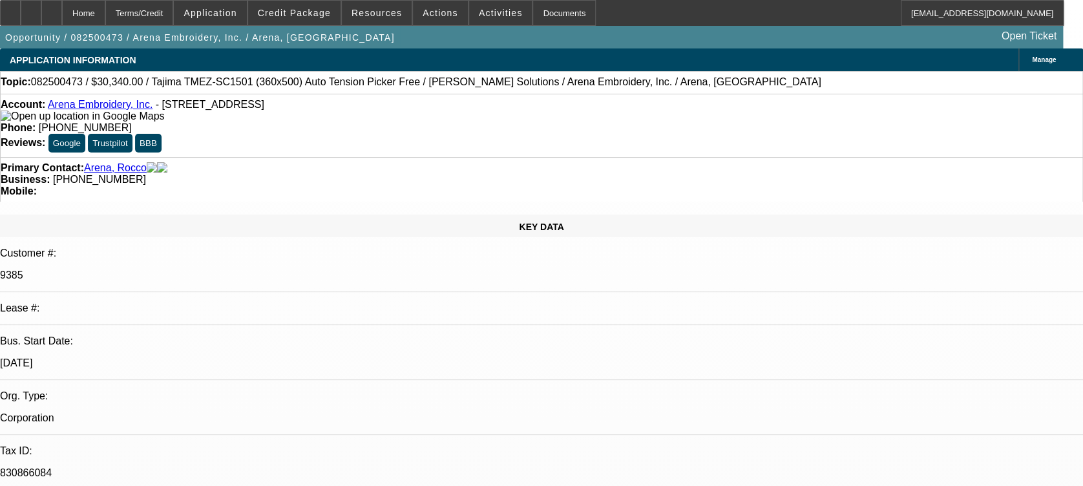
select select "2"
select select "0.1"
select select "1"
select select "2"
select select "4"
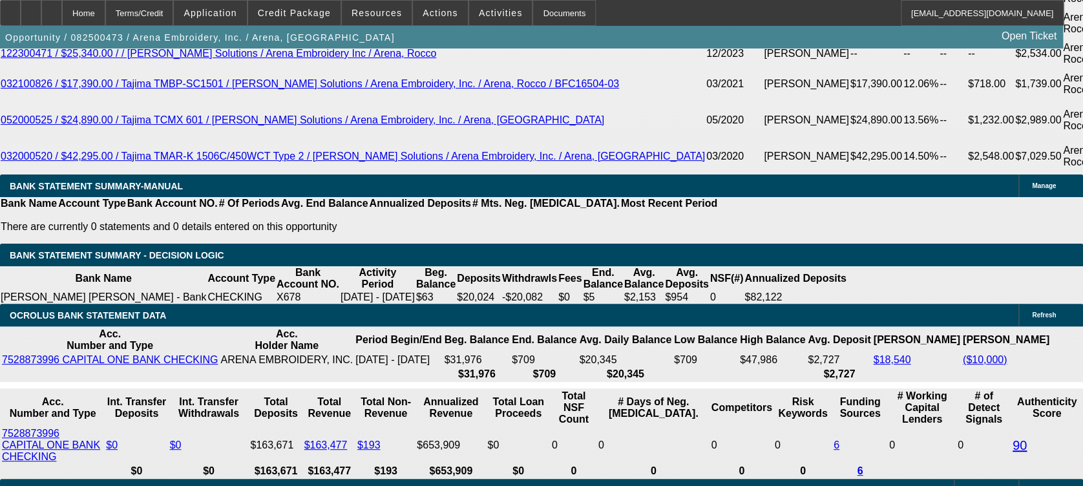
scroll to position [2327, 0]
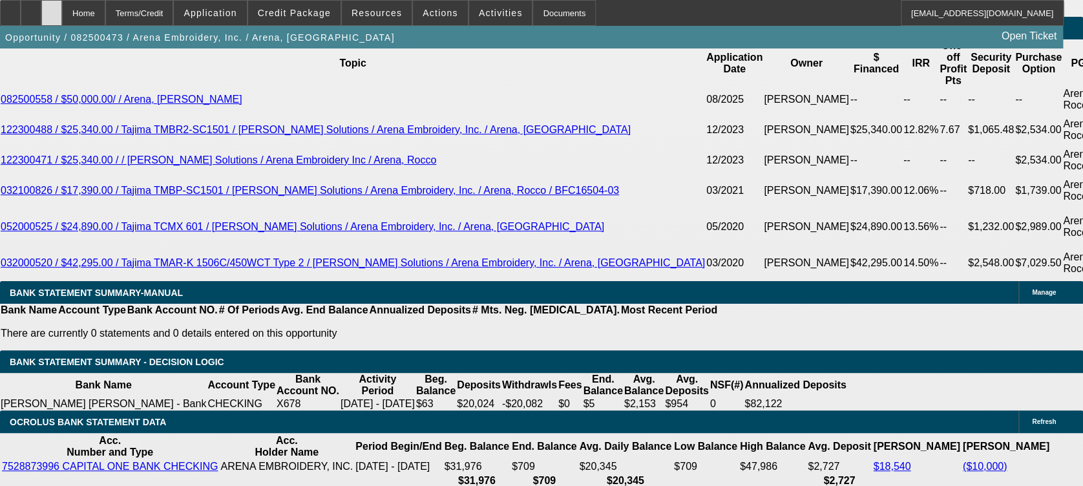
click at [52, 8] on icon at bounding box center [52, 8] width 0 height 0
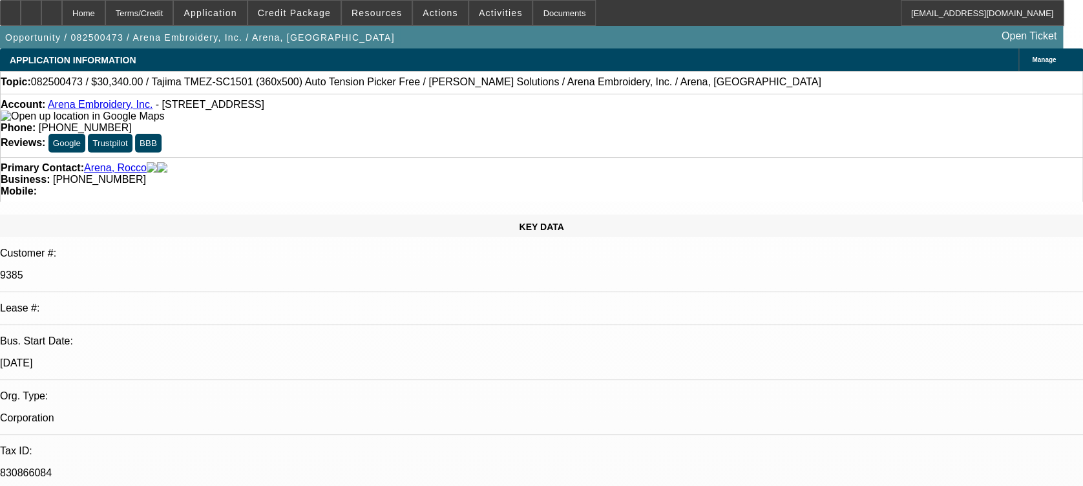
select select "0"
select select "2"
select select "0.1"
select select "4"
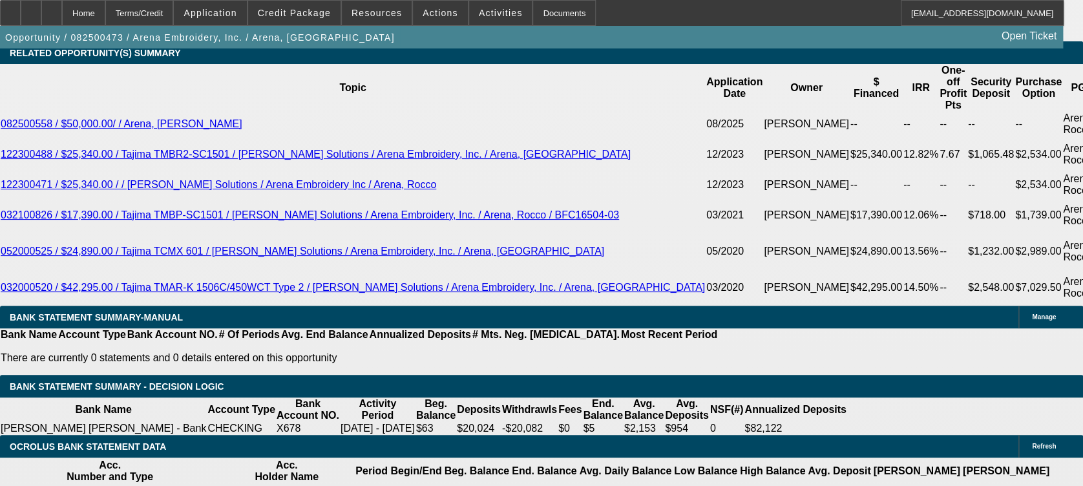
scroll to position [2327, 0]
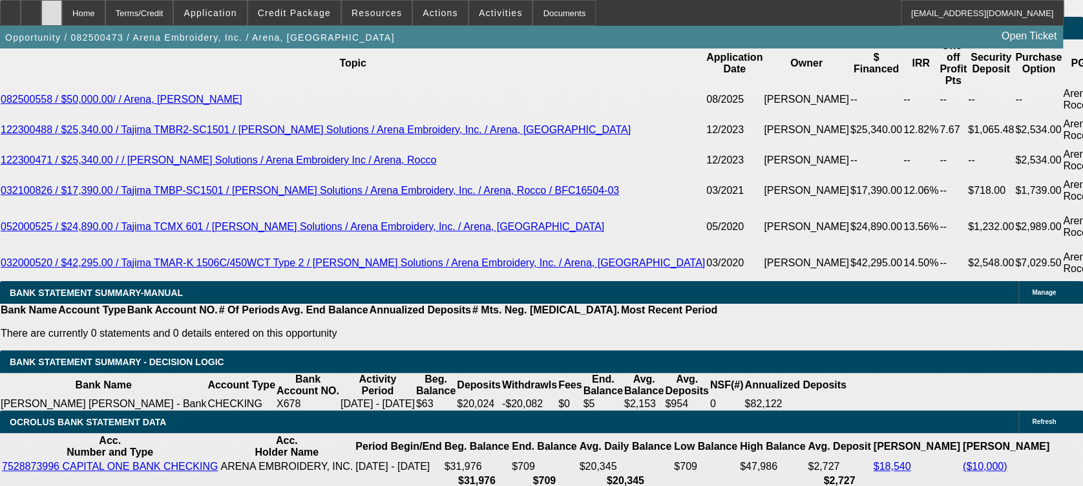
click at [62, 3] on div at bounding box center [51, 13] width 21 height 26
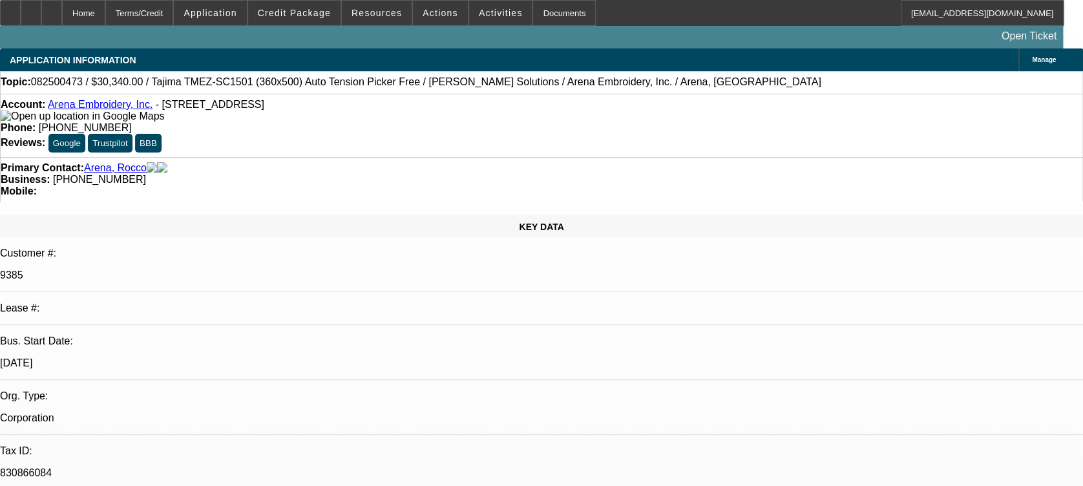
select select "0"
select select "2"
select select "0.1"
select select "1"
select select "2"
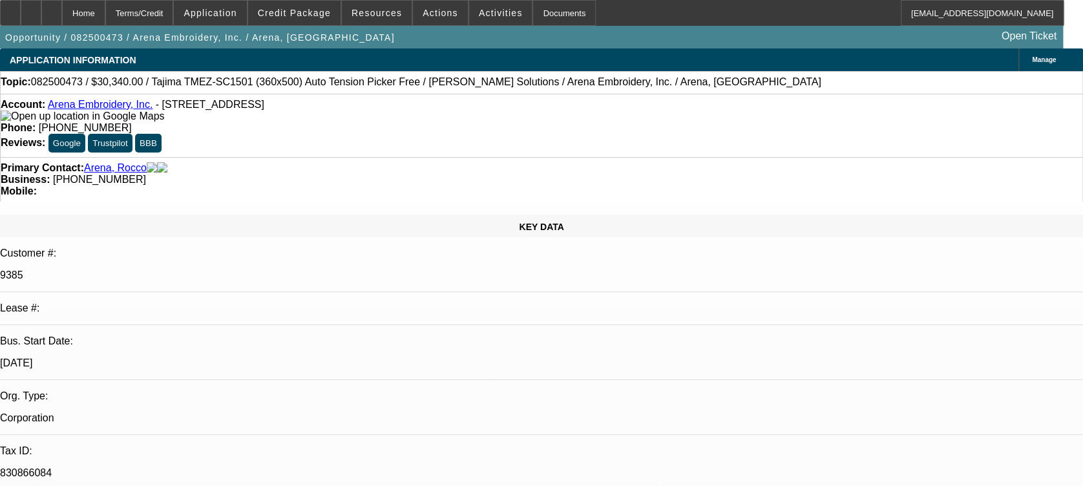
select select "4"
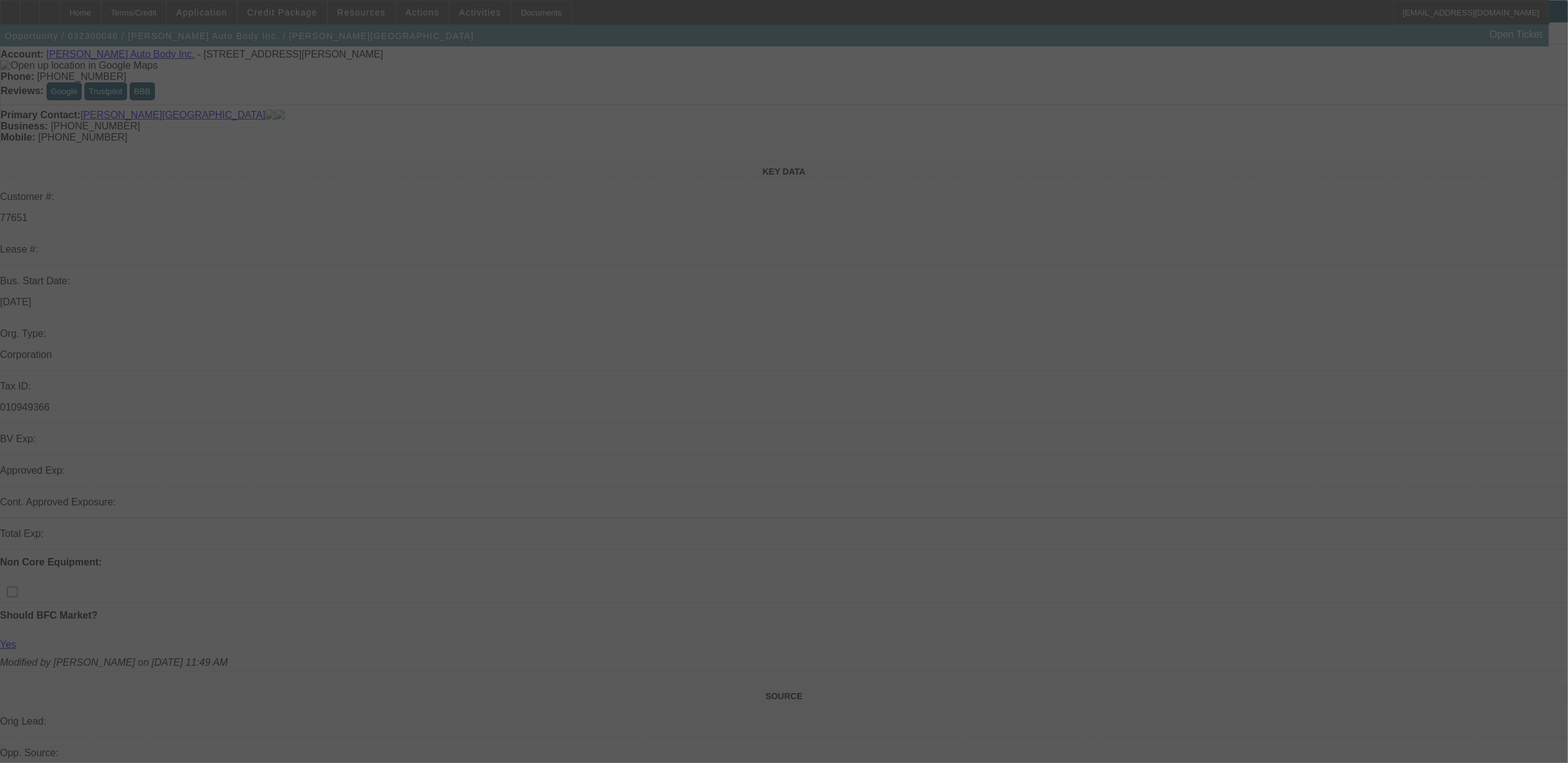
scroll to position [82, 0]
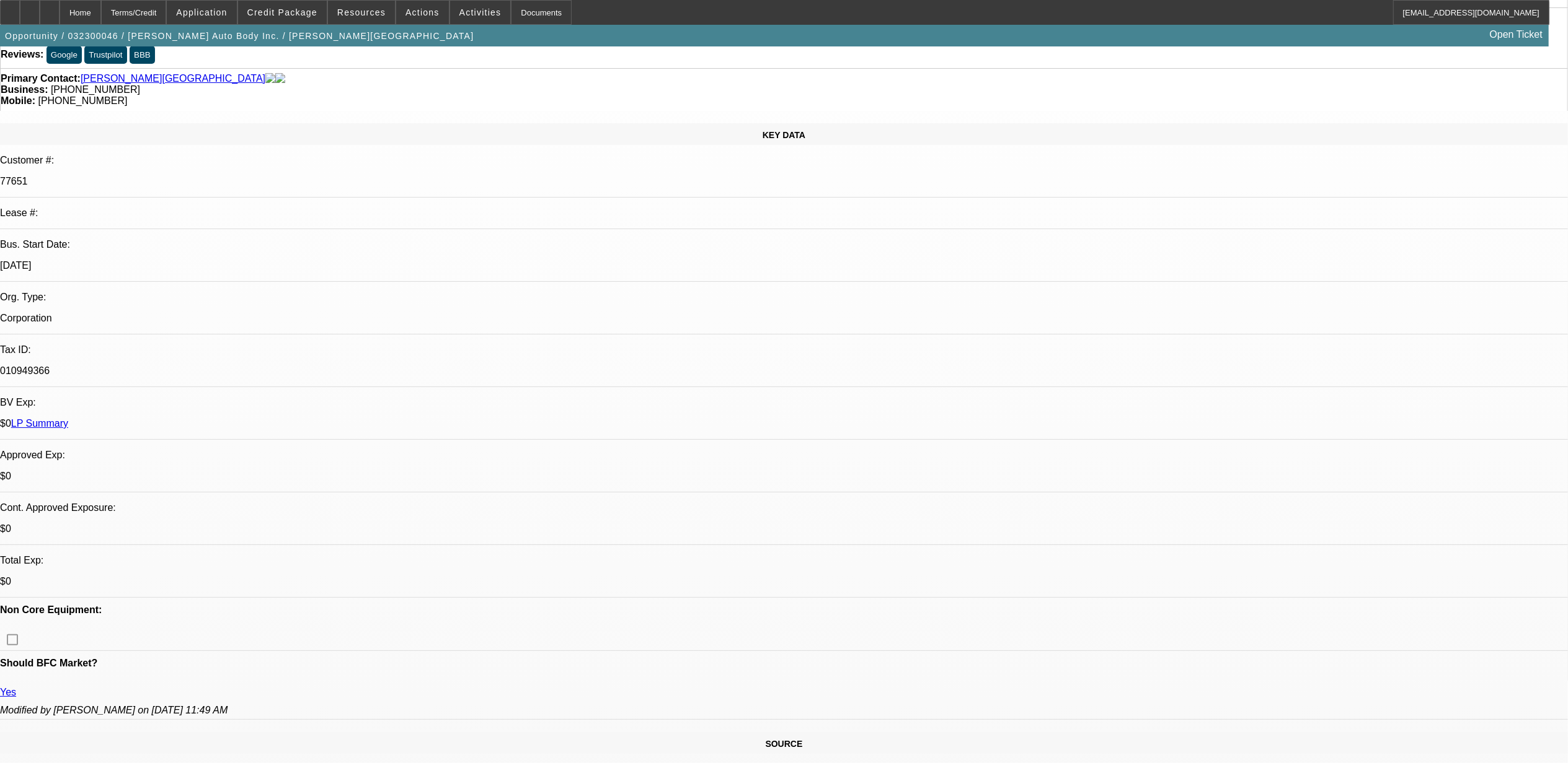
select select "0"
select select "2"
select select "0.1"
select select "1"
select select "2"
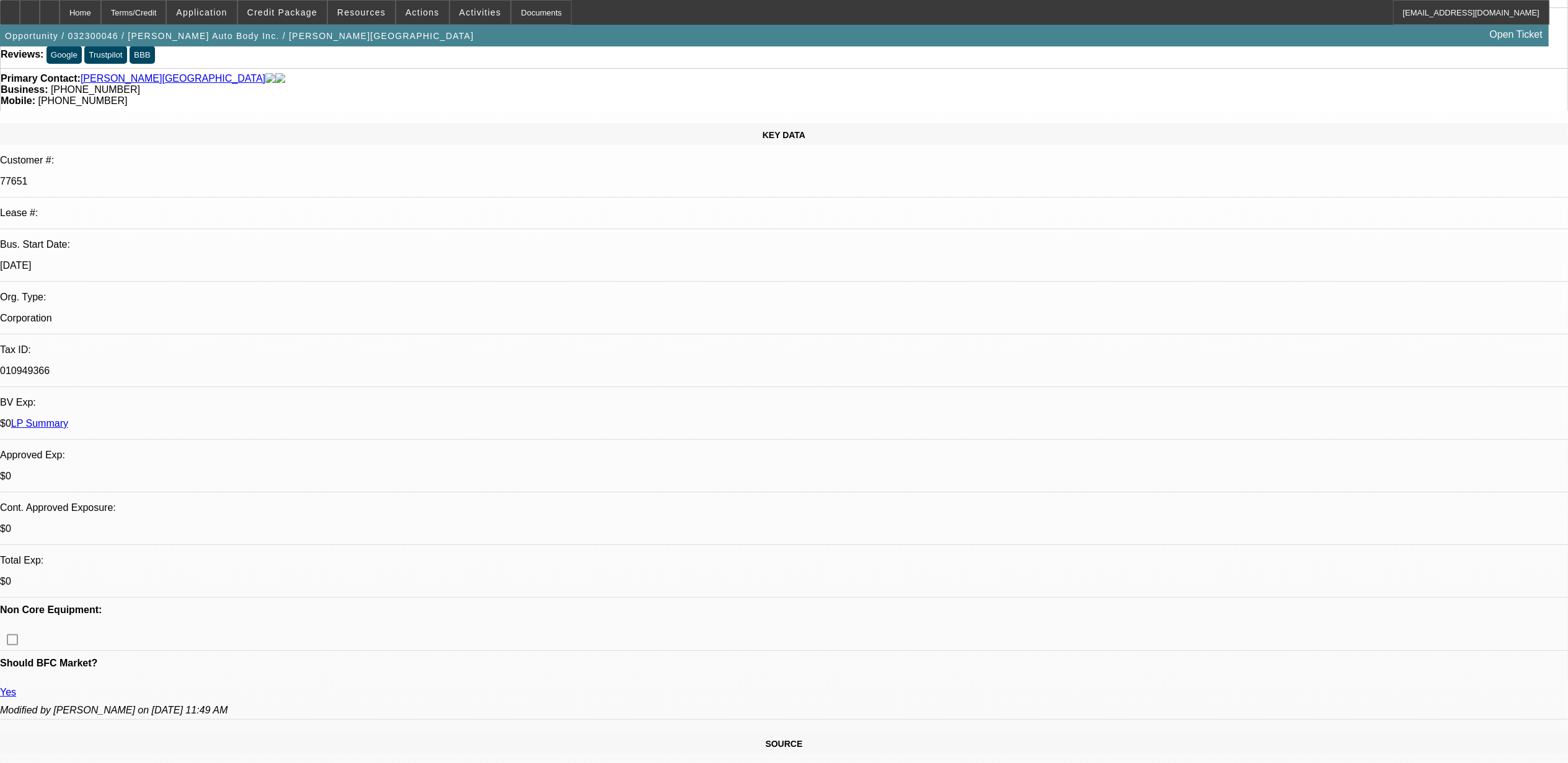
select select "4"
